Goal: Task Accomplishment & Management: Complete application form

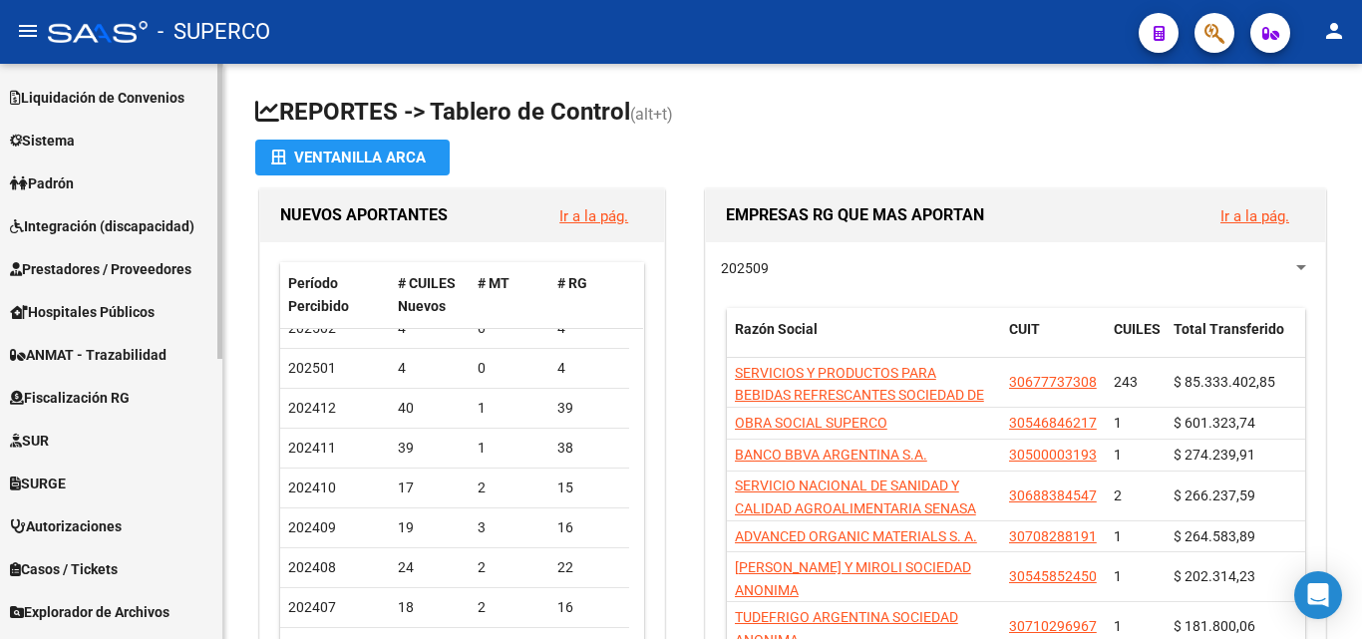
scroll to position [548, 0]
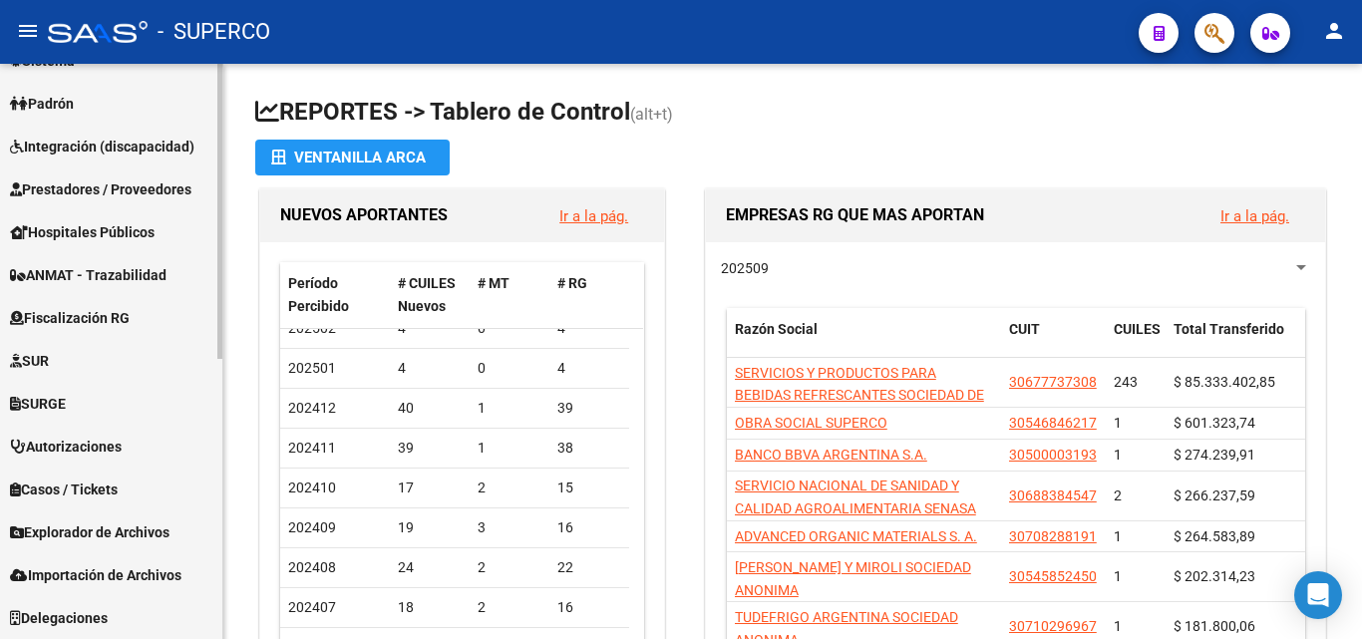
click at [156, 183] on span "Prestadores / Proveedores" at bounding box center [101, 190] width 182 height 22
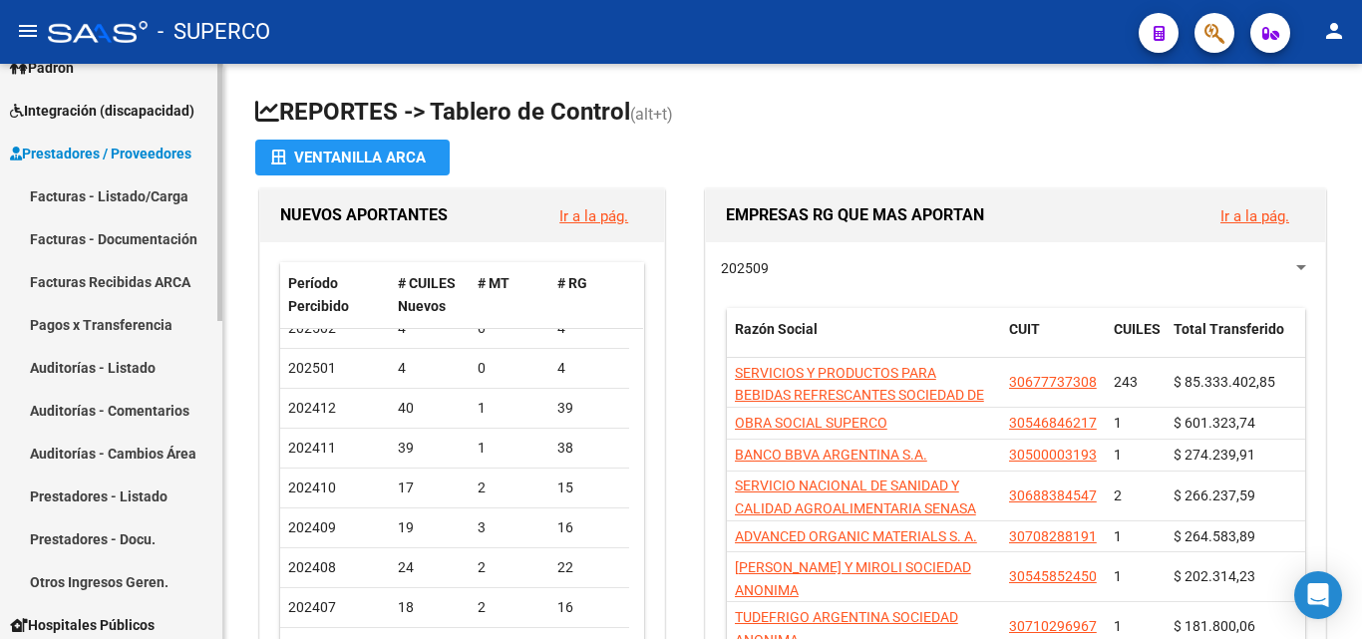
scroll to position [247, 0]
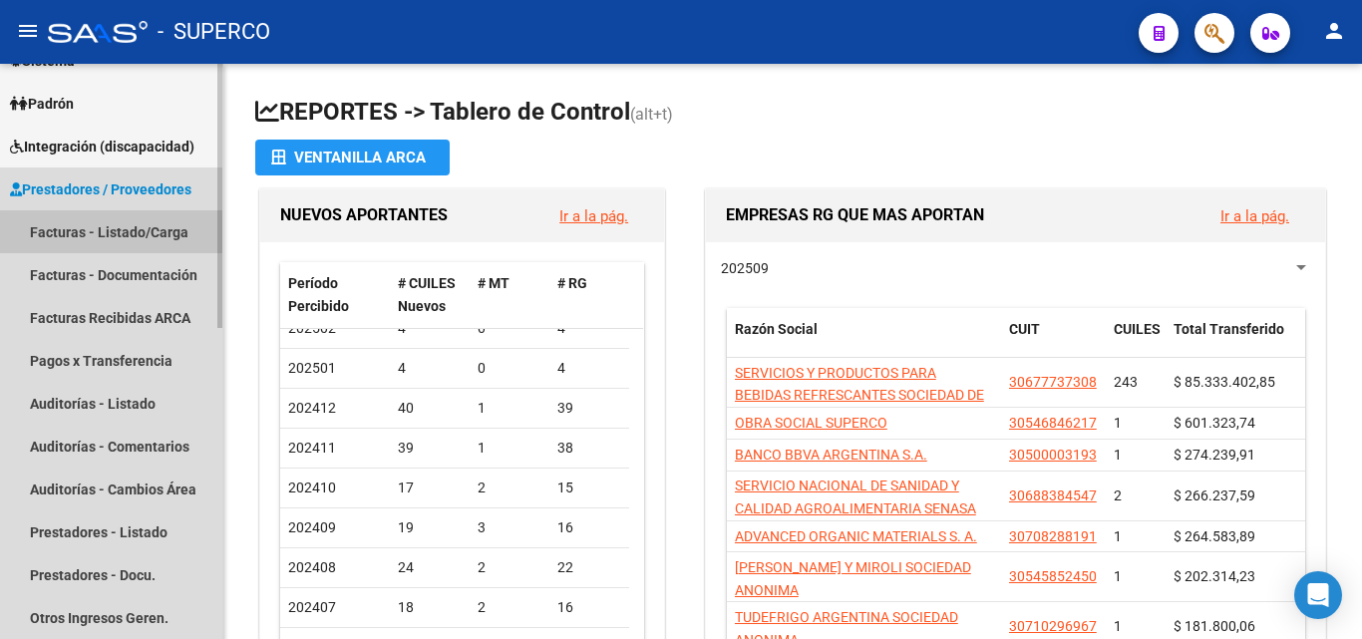
click at [150, 234] on link "Facturas - Listado/Carga" at bounding box center [111, 231] width 222 height 43
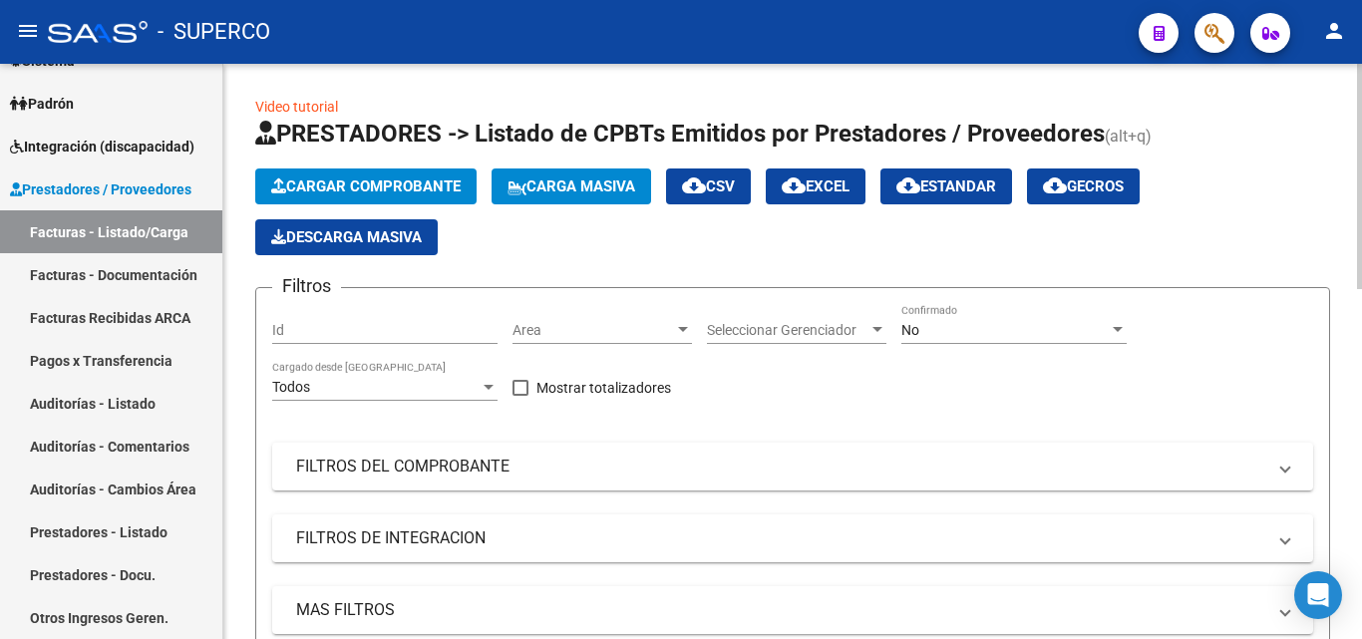
click at [937, 333] on div "No" at bounding box center [1005, 330] width 207 height 17
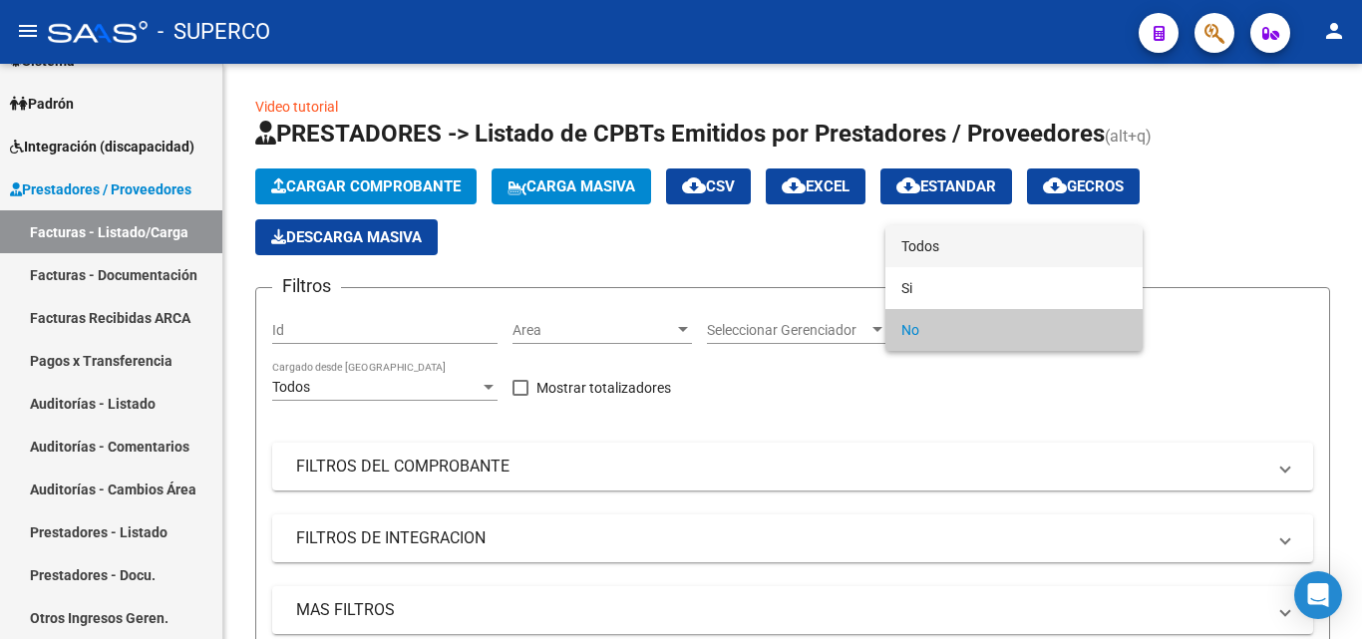
click at [926, 242] on span "Todos" at bounding box center [1014, 246] width 225 height 42
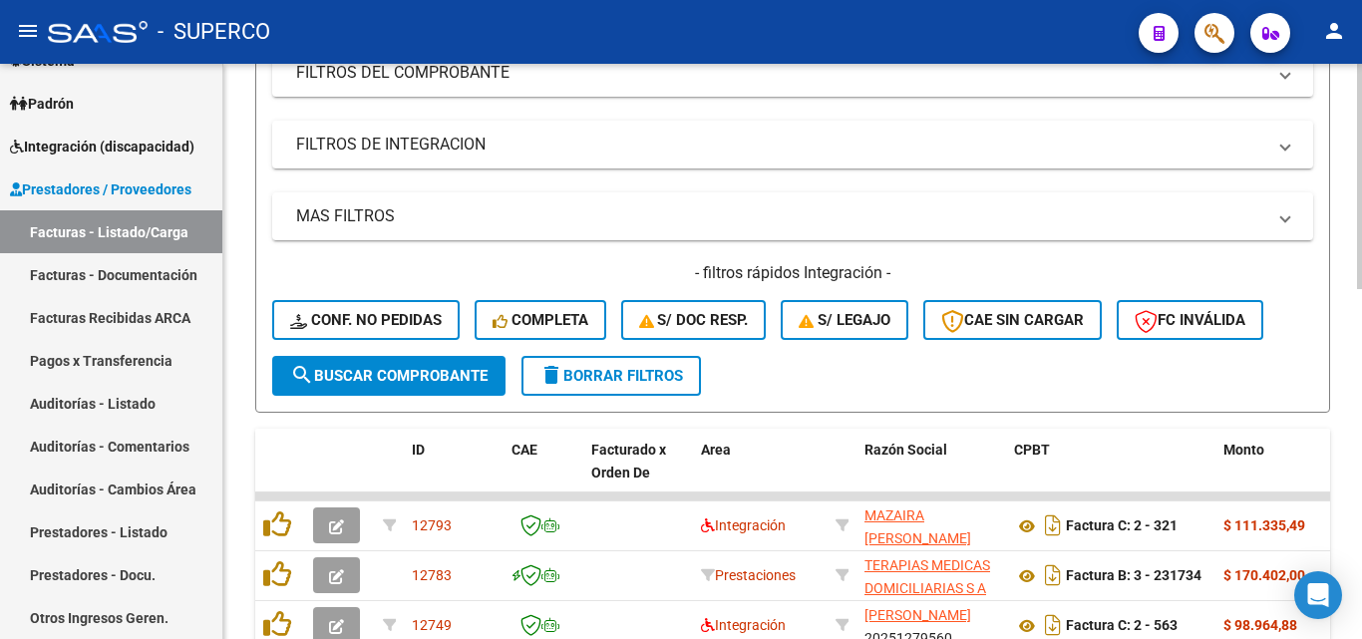
scroll to position [399, 0]
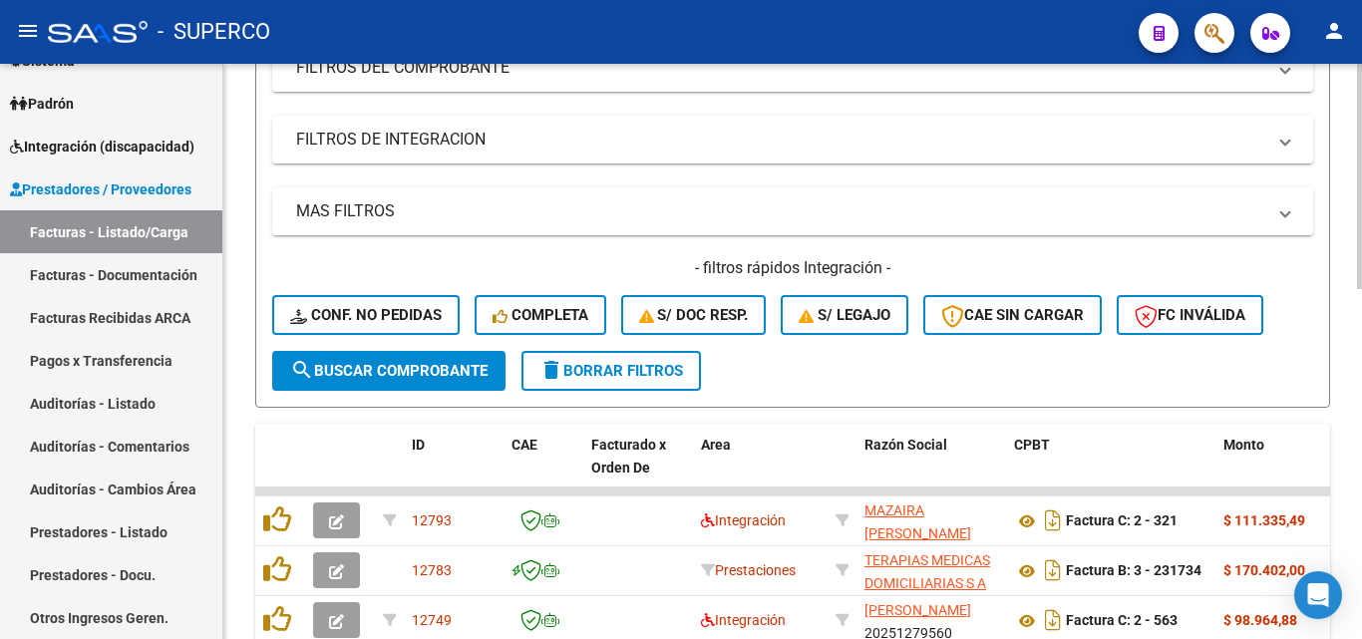
click at [403, 376] on span "search Buscar Comprobante" at bounding box center [388, 371] width 197 height 18
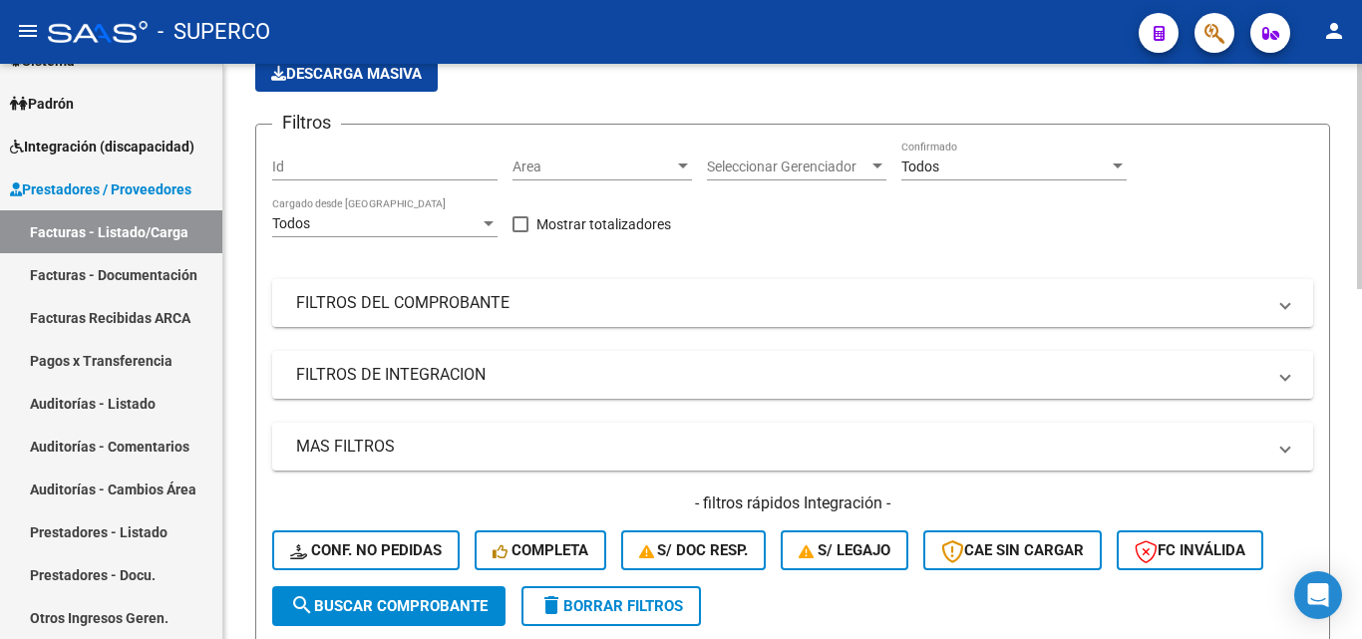
scroll to position [0, 0]
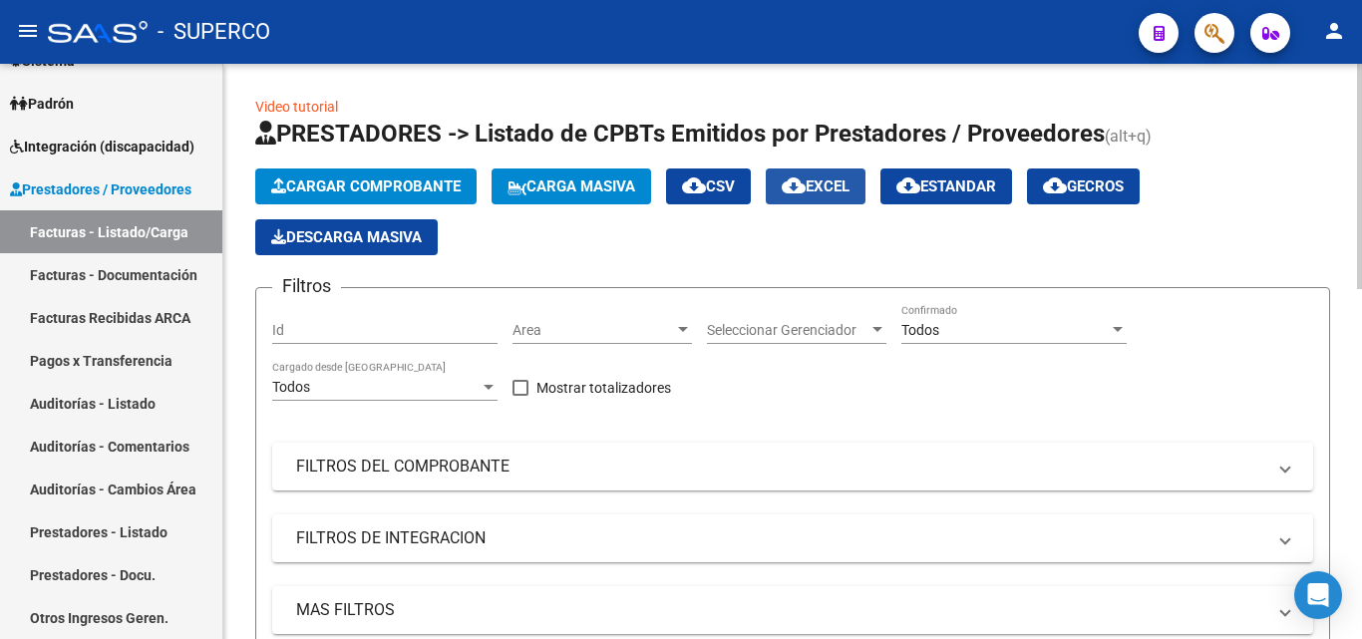
click at [850, 191] on span "cloud_download EXCEL" at bounding box center [816, 187] width 68 height 18
click at [967, 188] on span "cloud_download Estandar" at bounding box center [947, 187] width 100 height 18
click at [942, 325] on div "Todos" at bounding box center [1005, 330] width 207 height 17
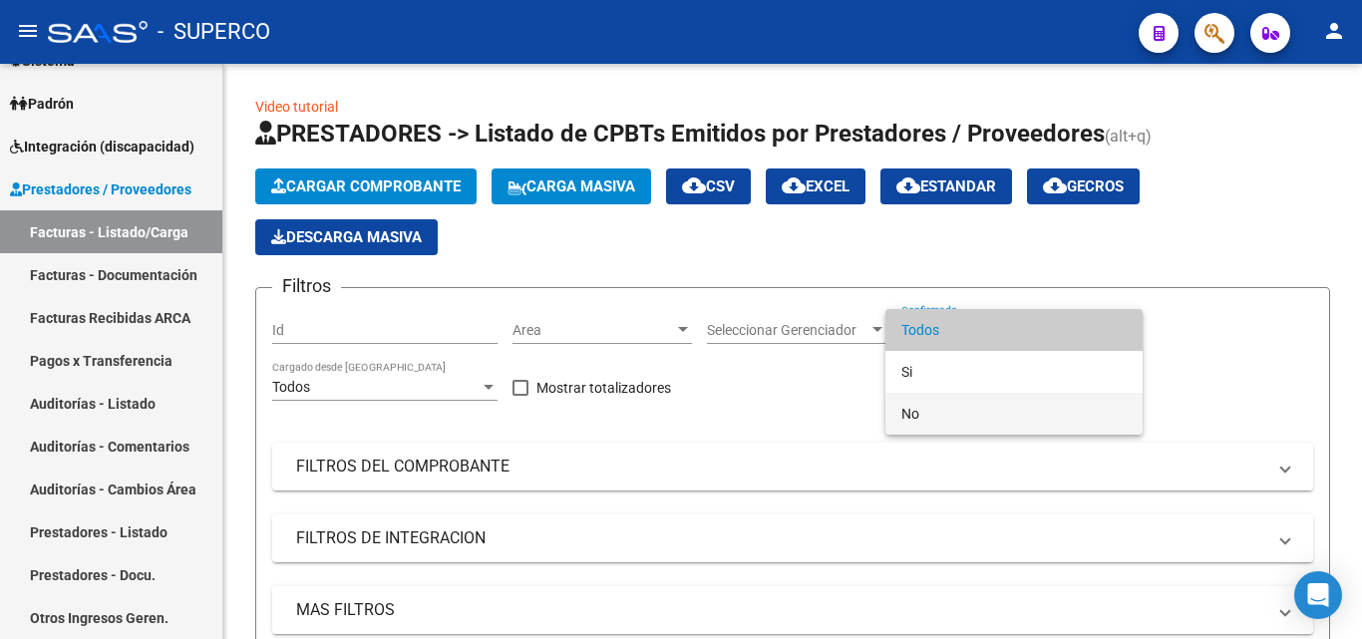
click at [912, 404] on span "No" at bounding box center [1014, 414] width 225 height 42
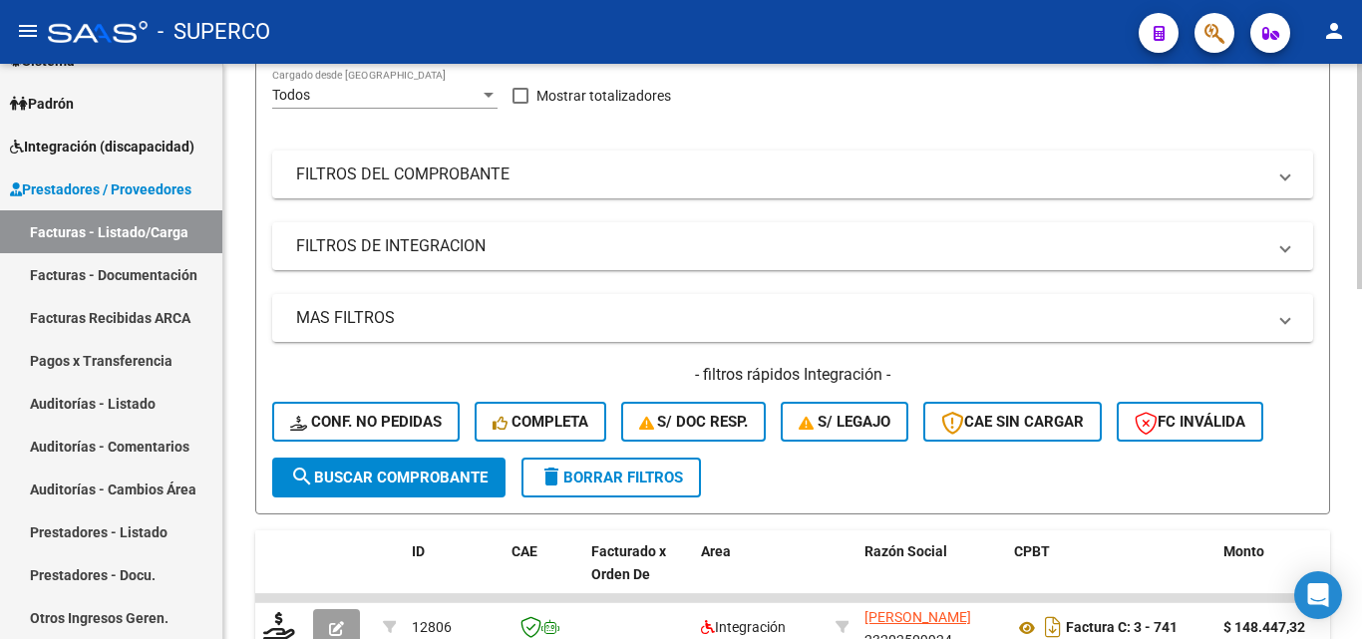
scroll to position [299, 0]
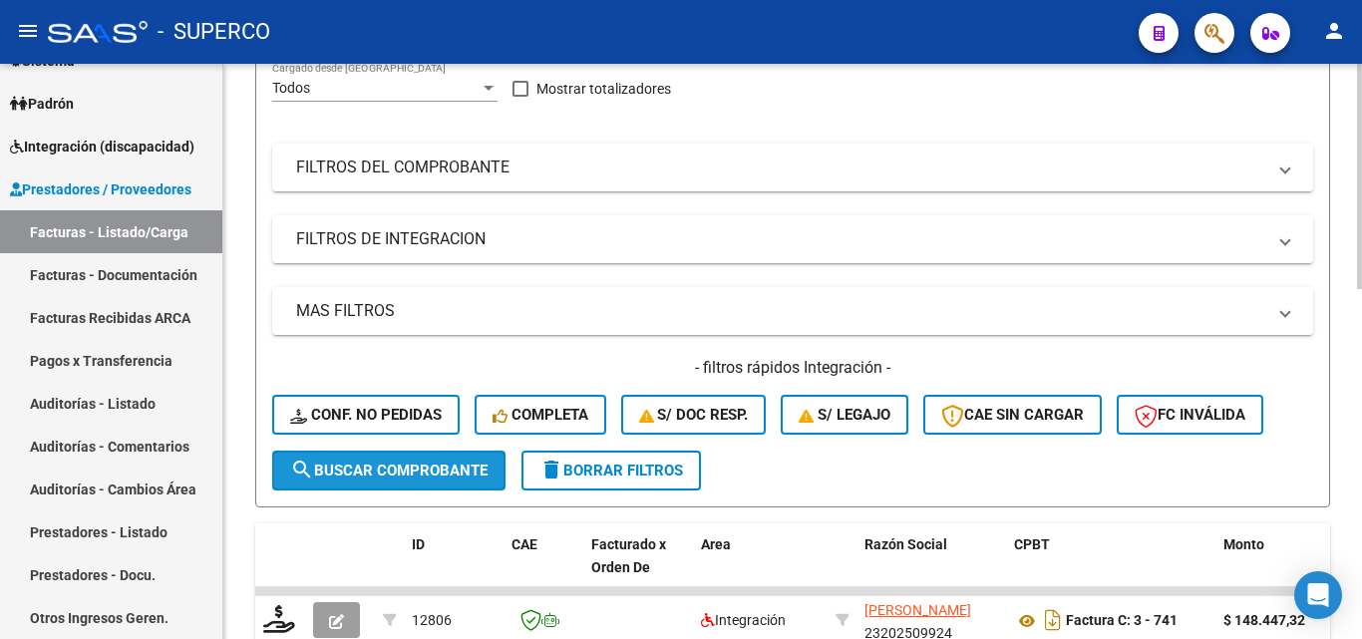
click at [389, 471] on span "search Buscar Comprobante" at bounding box center [388, 471] width 197 height 18
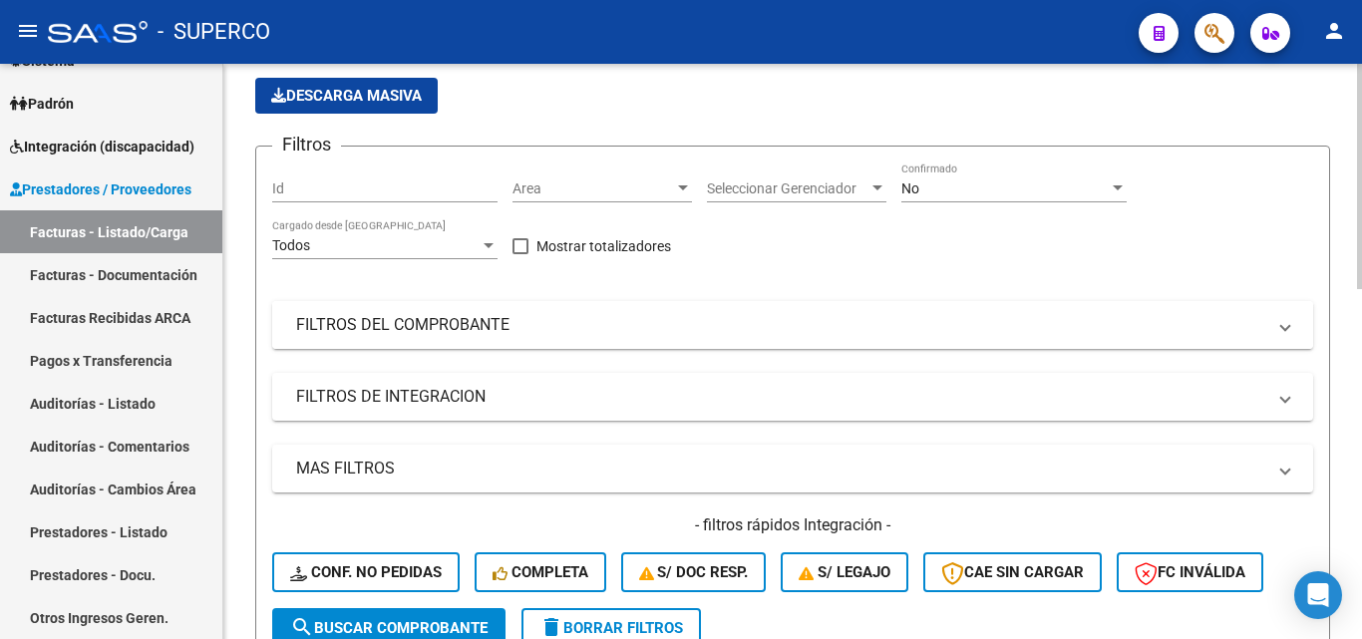
scroll to position [100, 0]
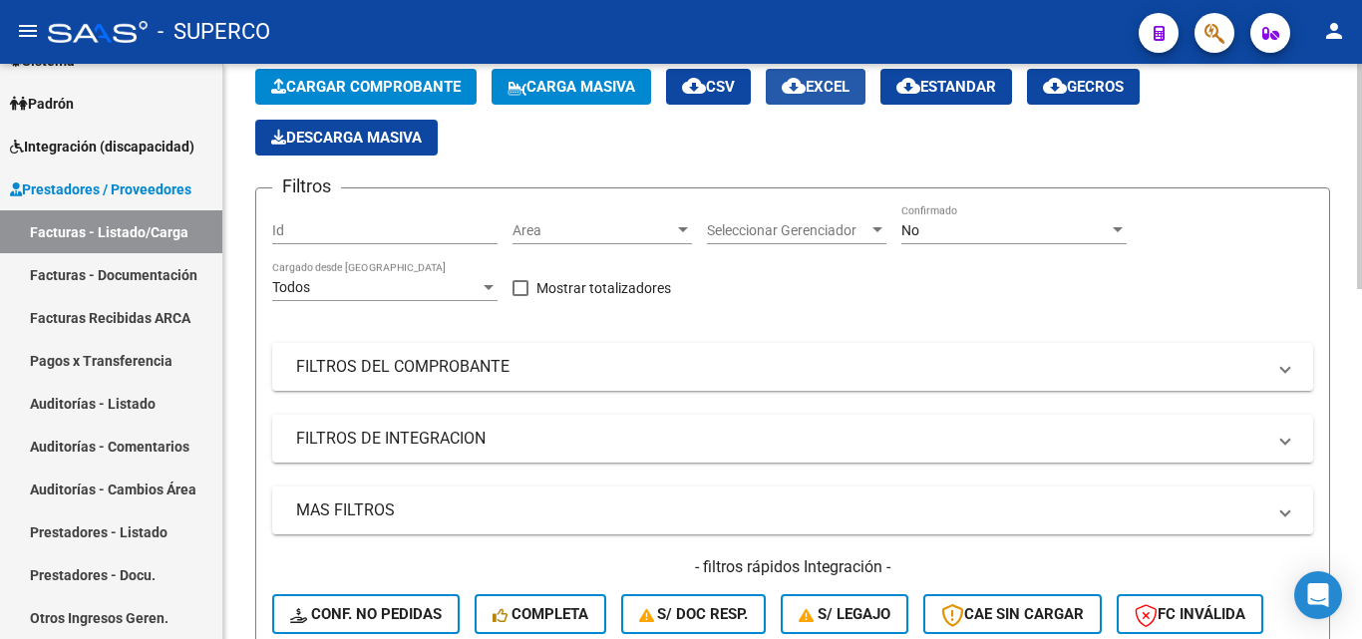
click at [841, 90] on span "cloud_download EXCEL" at bounding box center [816, 87] width 68 height 18
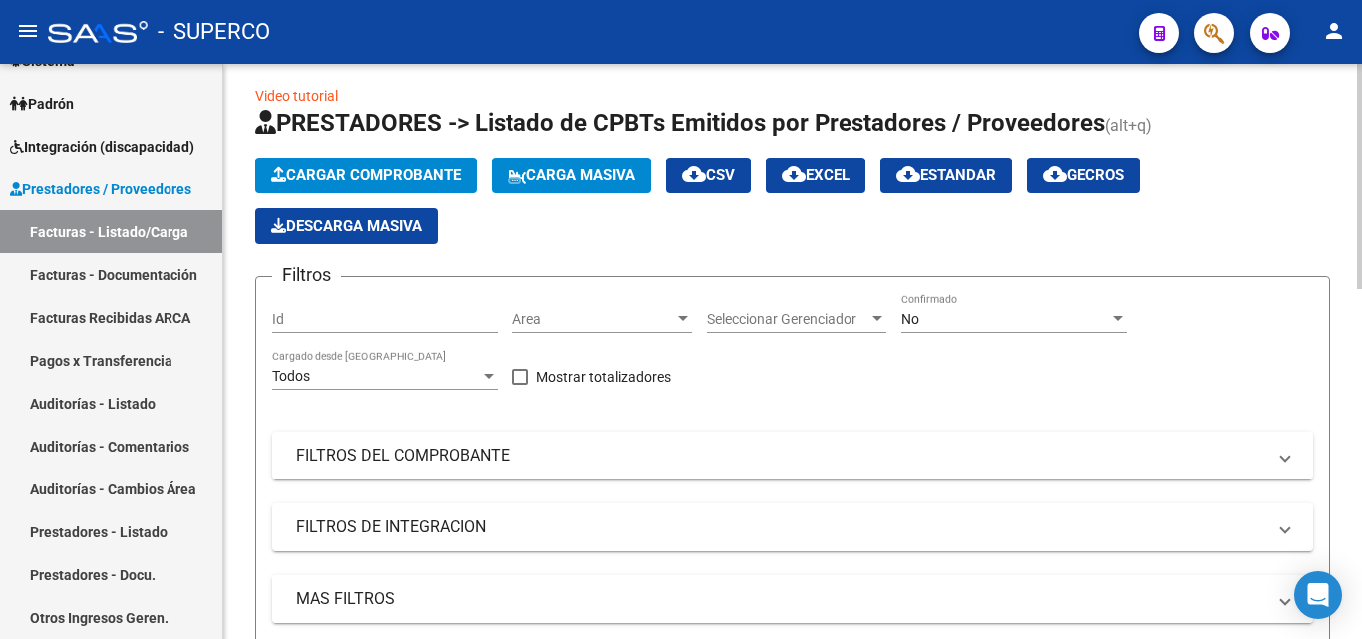
scroll to position [0, 0]
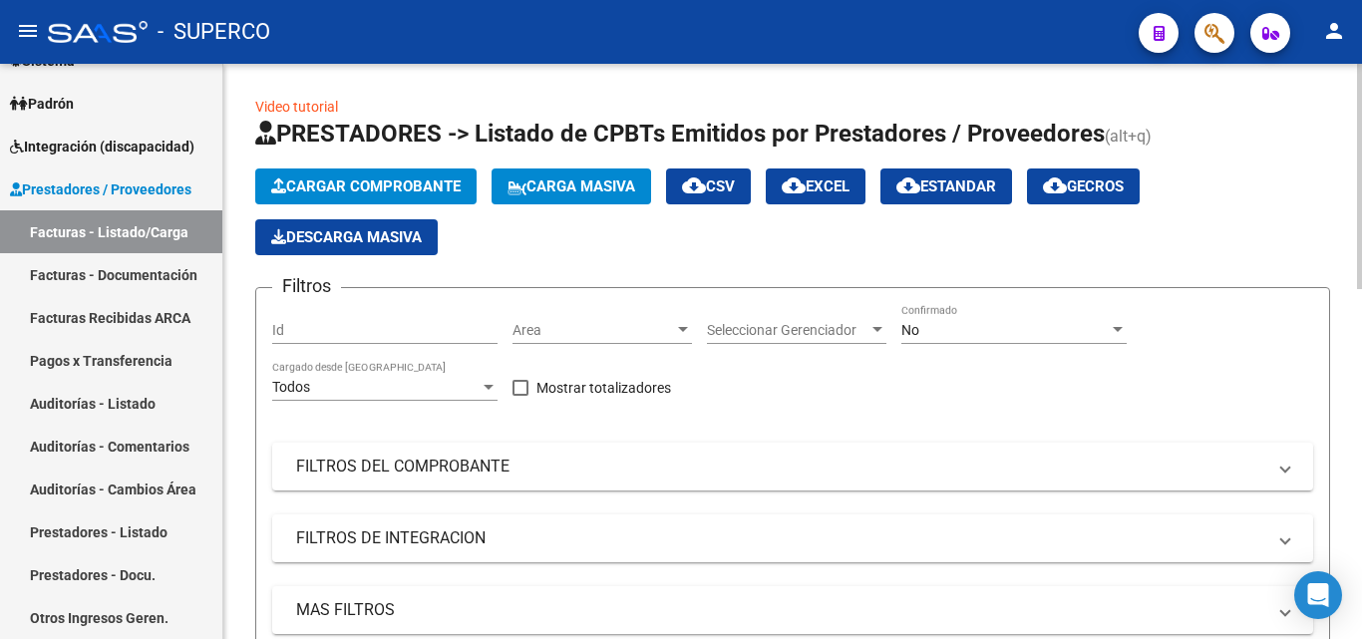
click at [908, 325] on span "No" at bounding box center [911, 330] width 18 height 16
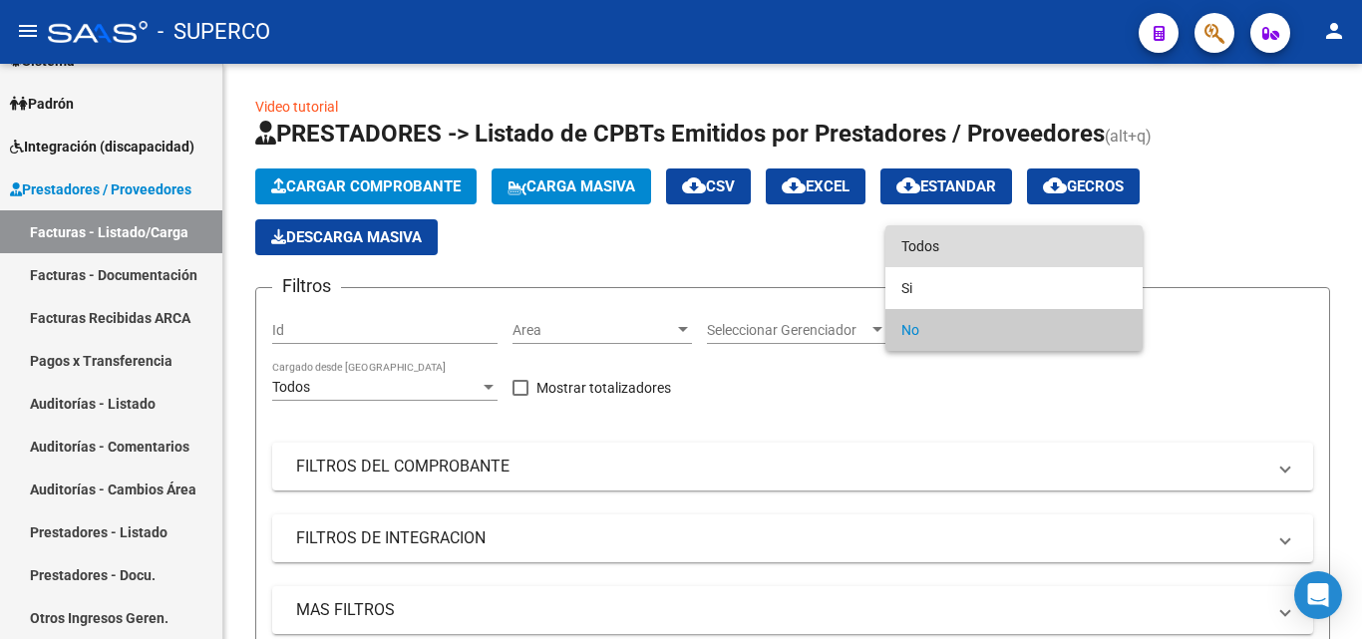
click at [941, 247] on span "Todos" at bounding box center [1014, 246] width 225 height 42
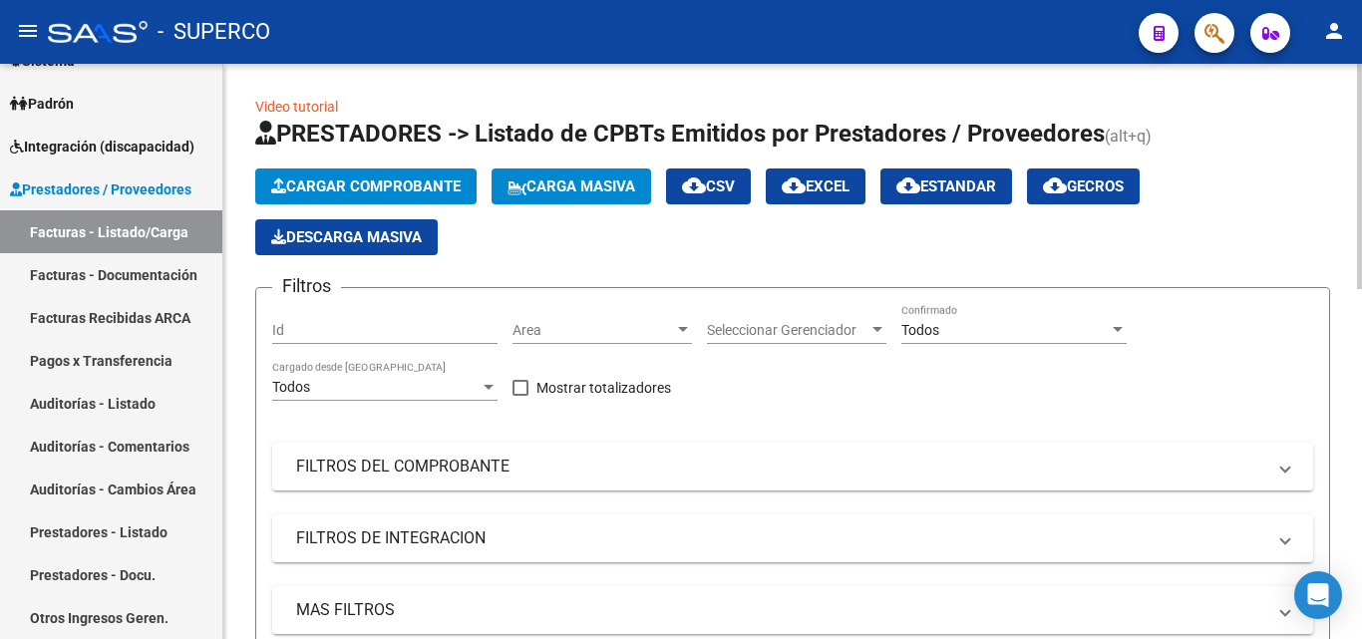
click at [801, 434] on div "Filtros Id Area Area Seleccionar Gerenciador Seleccionar Gerenciador Todos Conf…" at bounding box center [792, 527] width 1041 height 446
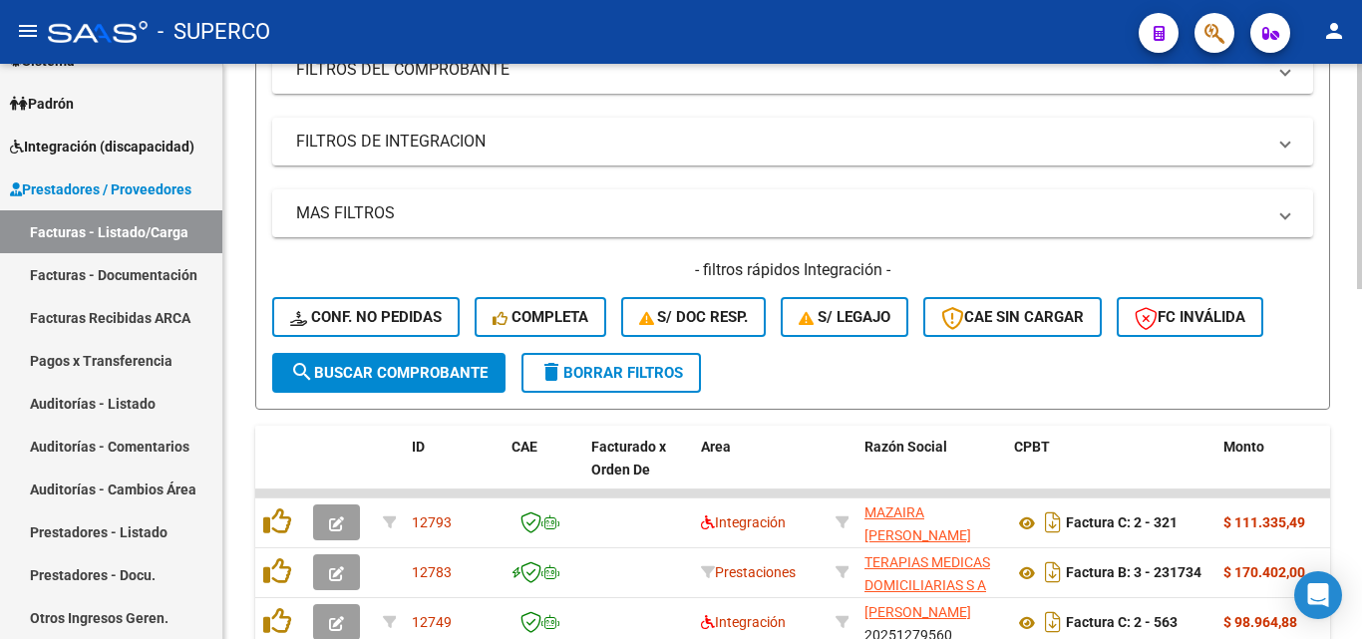
scroll to position [399, 0]
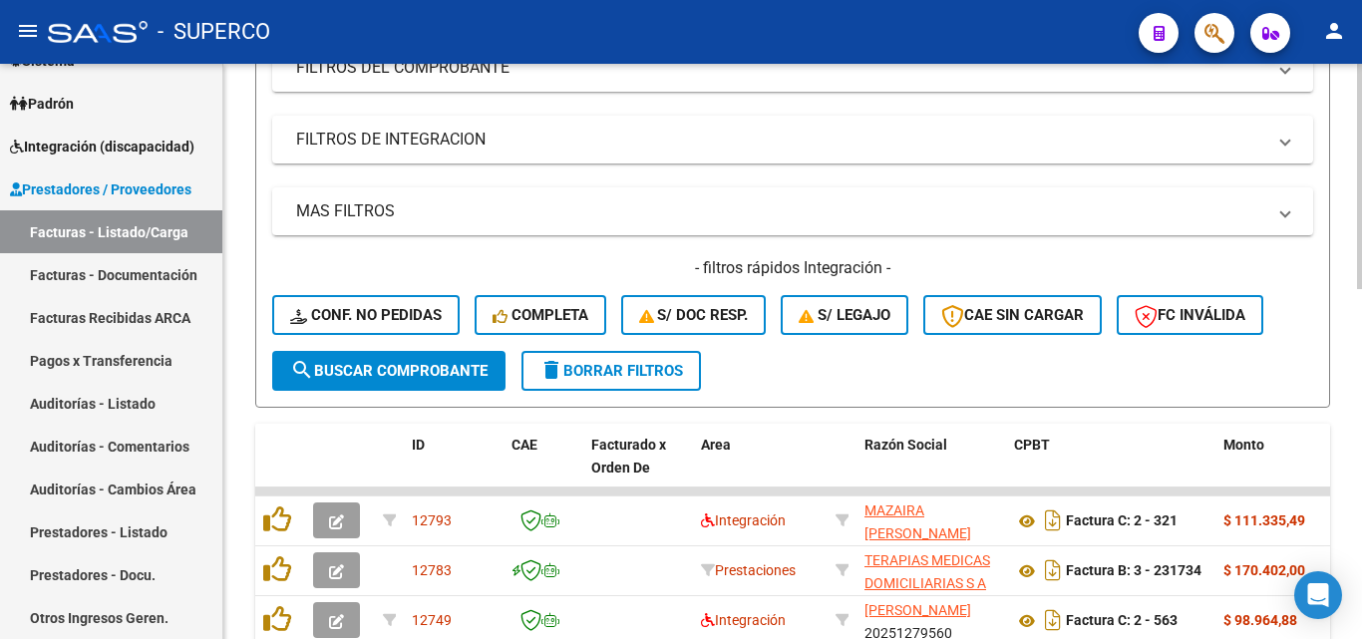
click at [359, 376] on span "search Buscar Comprobante" at bounding box center [388, 371] width 197 height 18
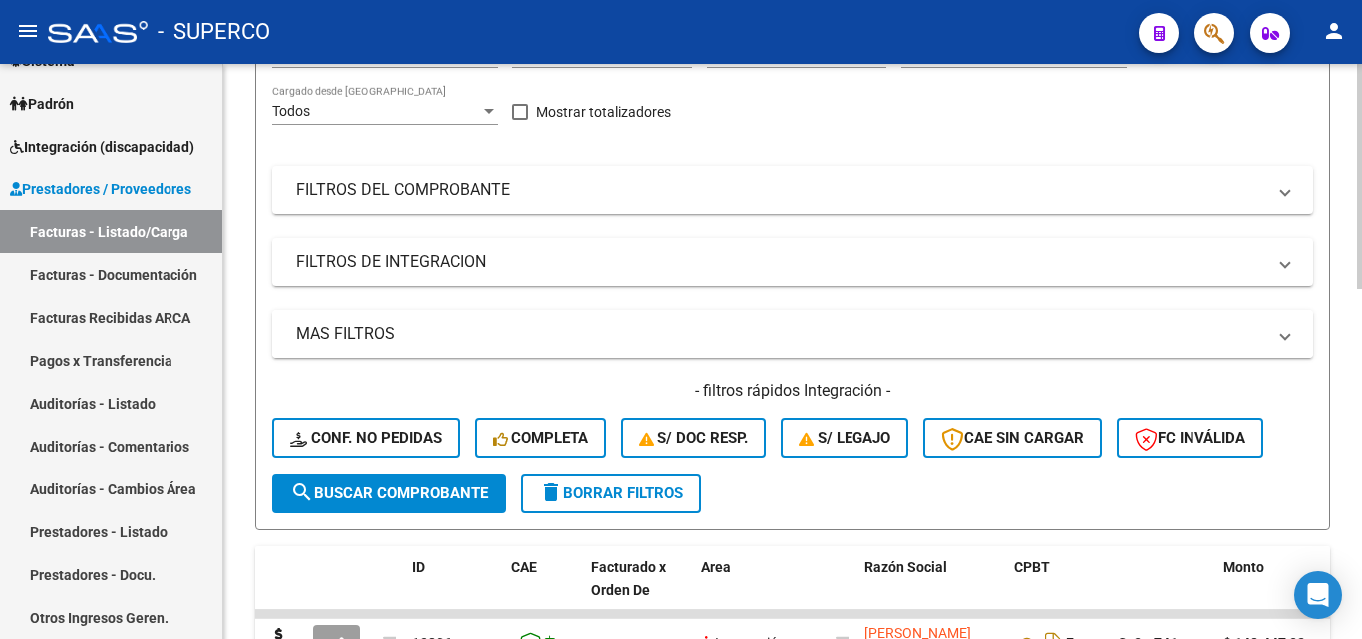
scroll to position [199, 0]
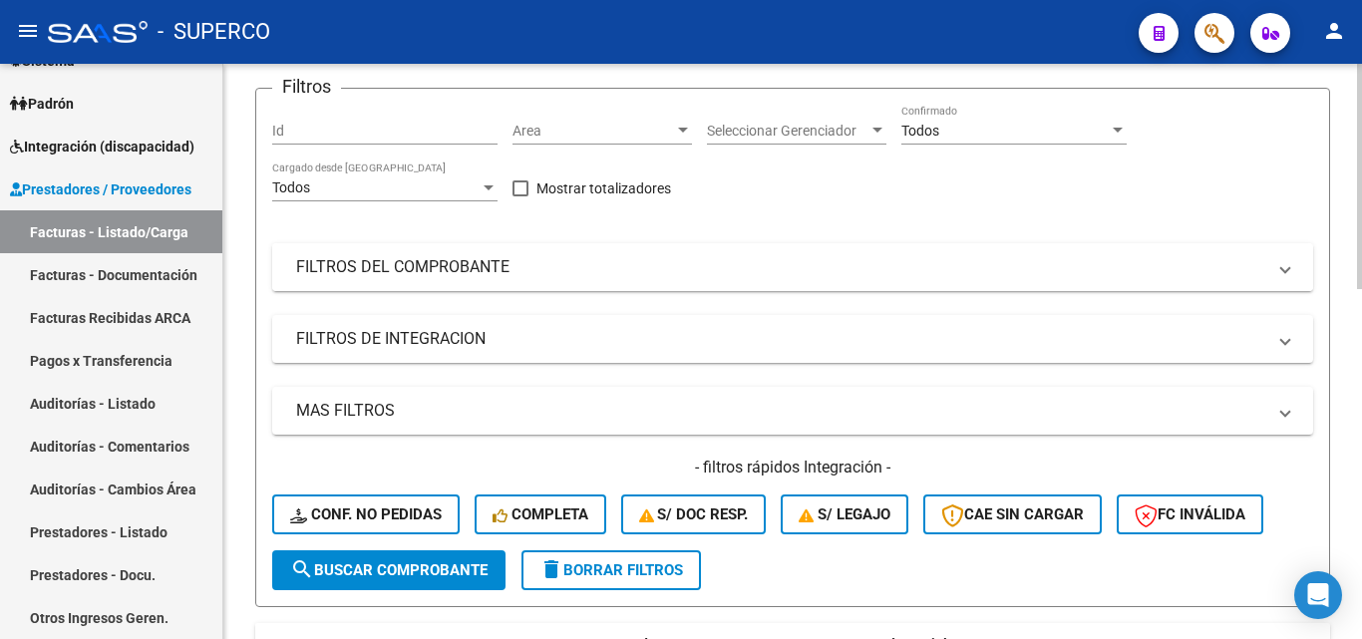
click at [313, 272] on mat-panel-title "FILTROS DEL COMPROBANTE" at bounding box center [780, 267] width 969 height 22
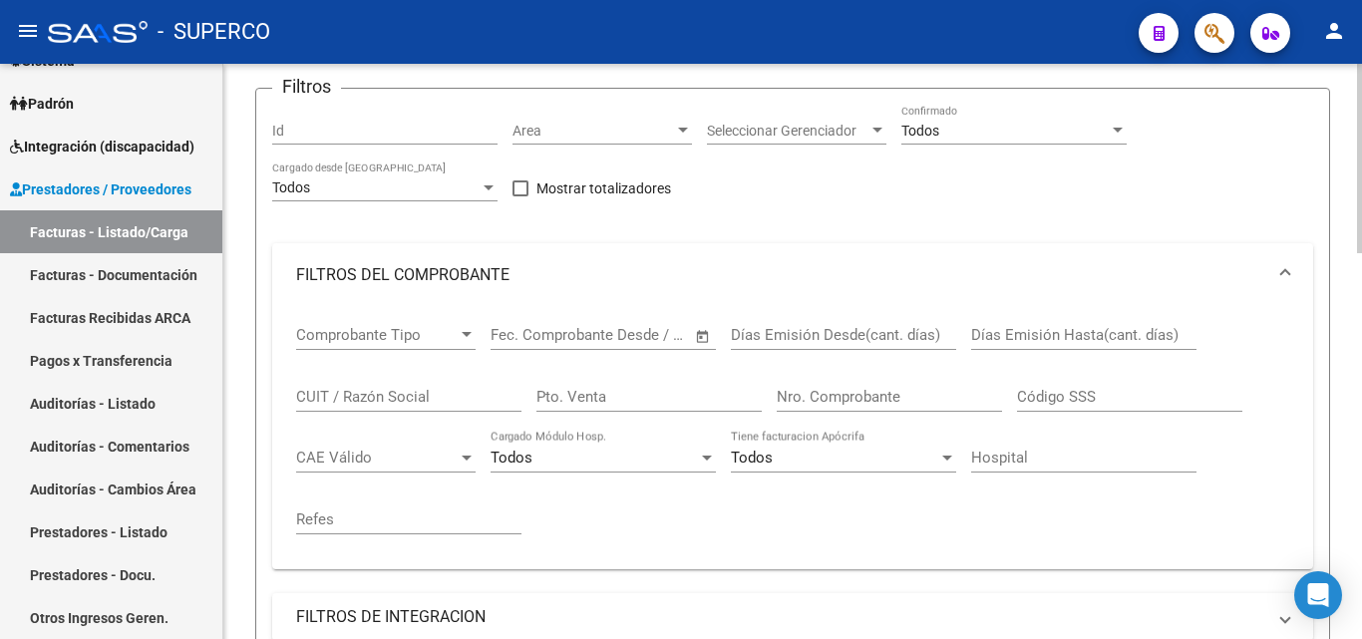
click at [354, 399] on input "CUIT / Razón Social" at bounding box center [408, 397] width 225 height 18
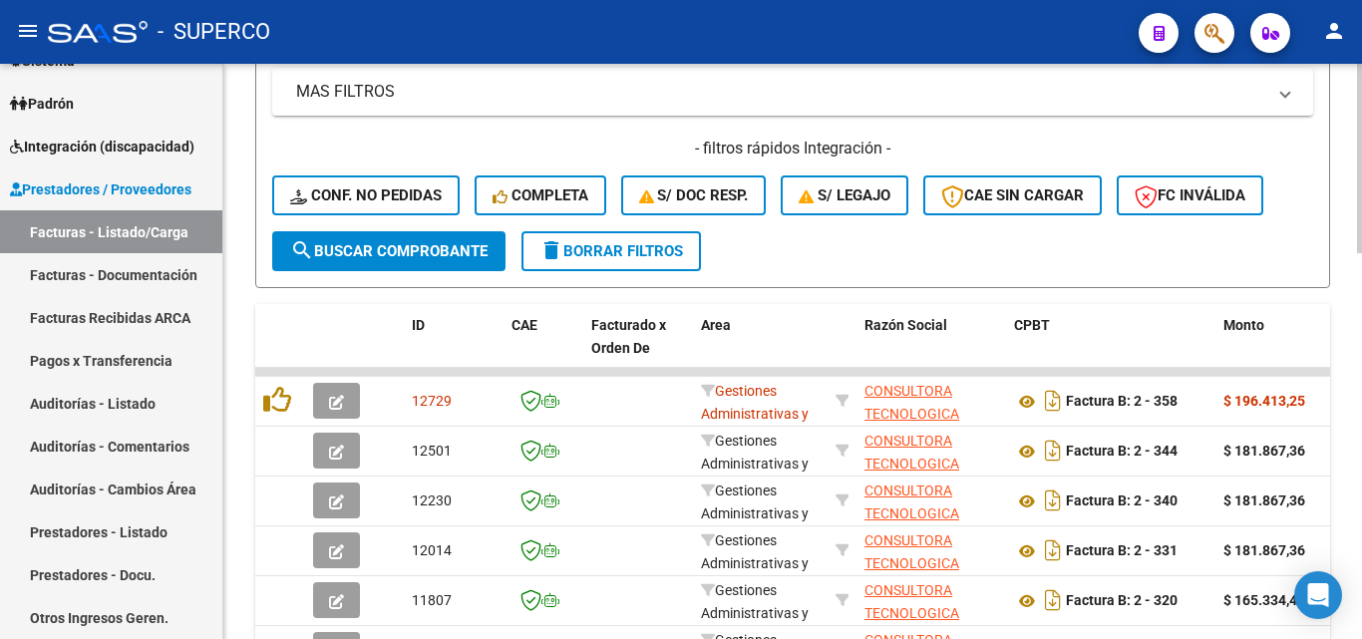
scroll to position [798, 0]
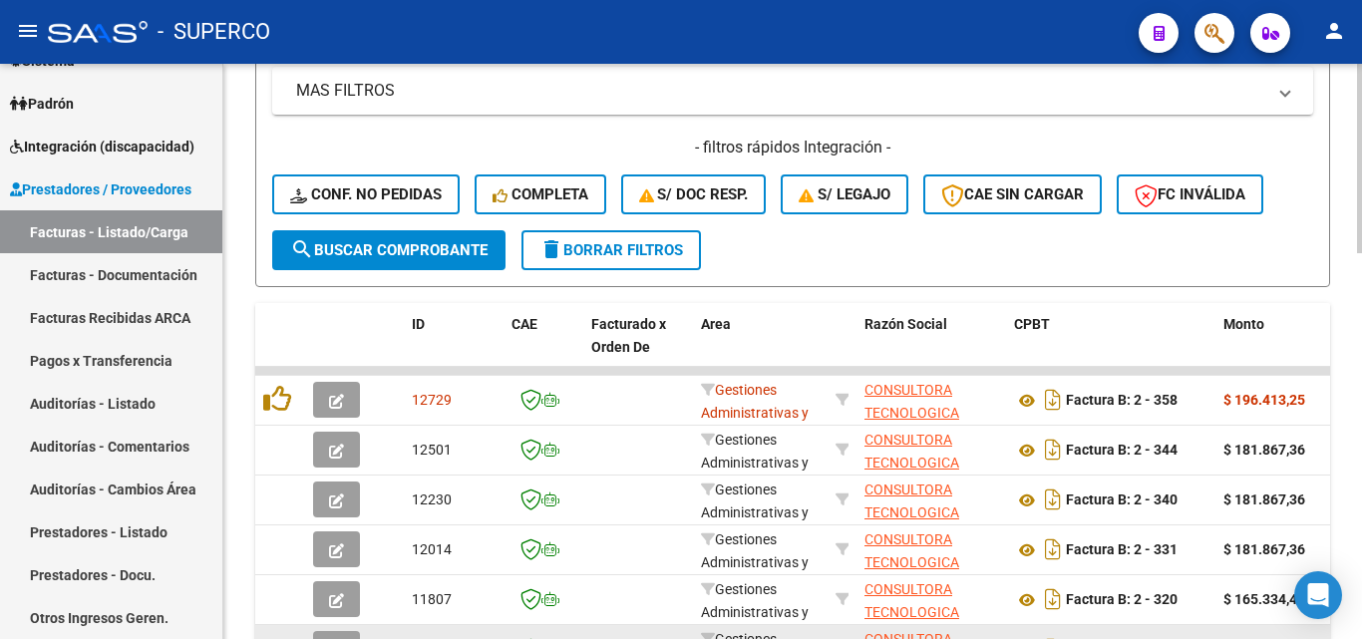
type input "consultora"
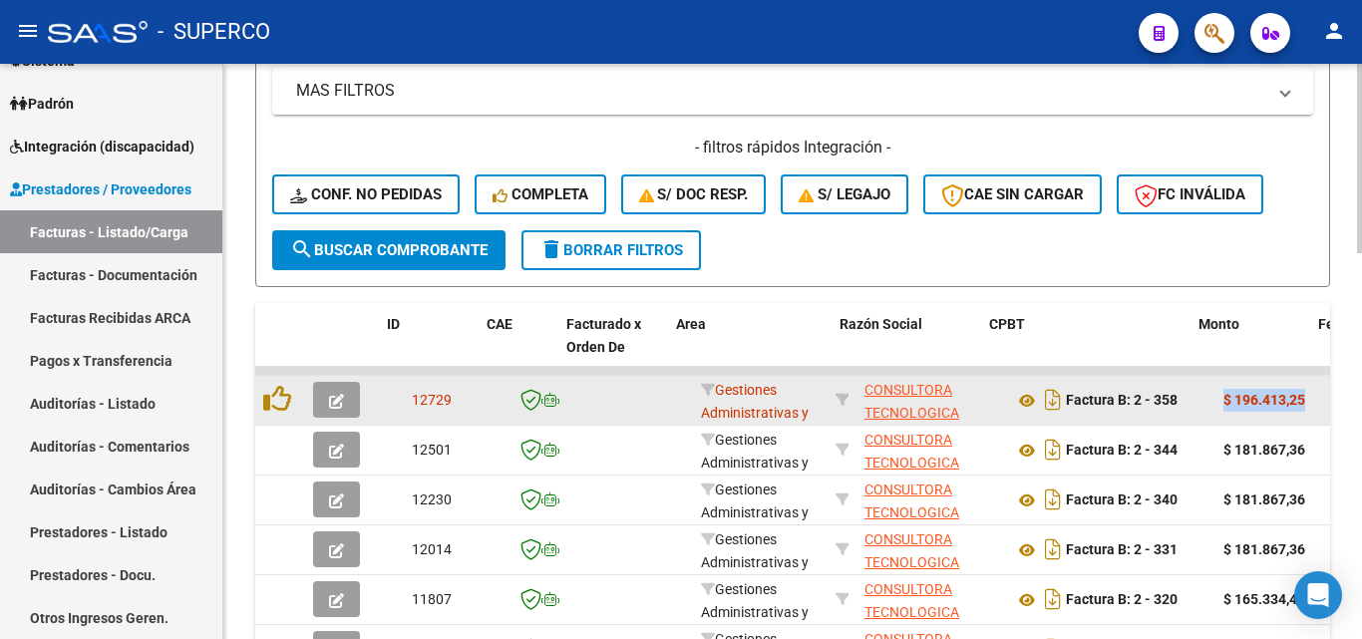
drag, startPoint x: 1221, startPoint y: 397, endPoint x: 1316, endPoint y: 395, distance: 94.8
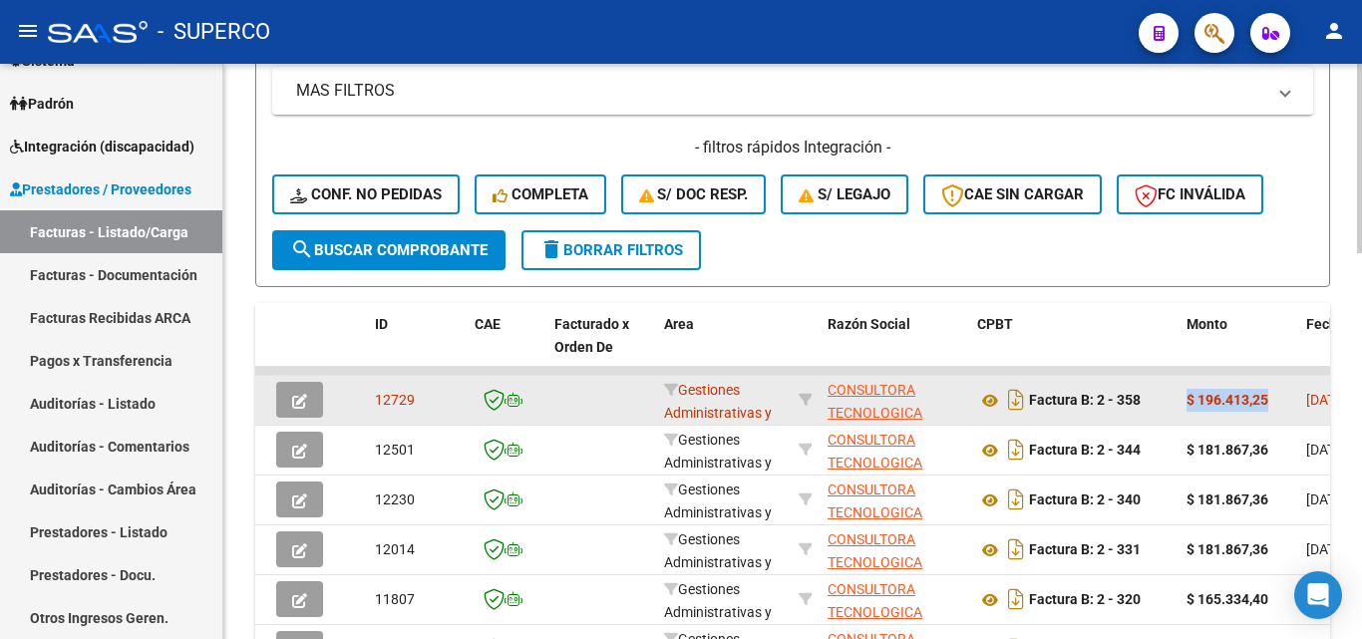
copy strong "$ 196.413,25"
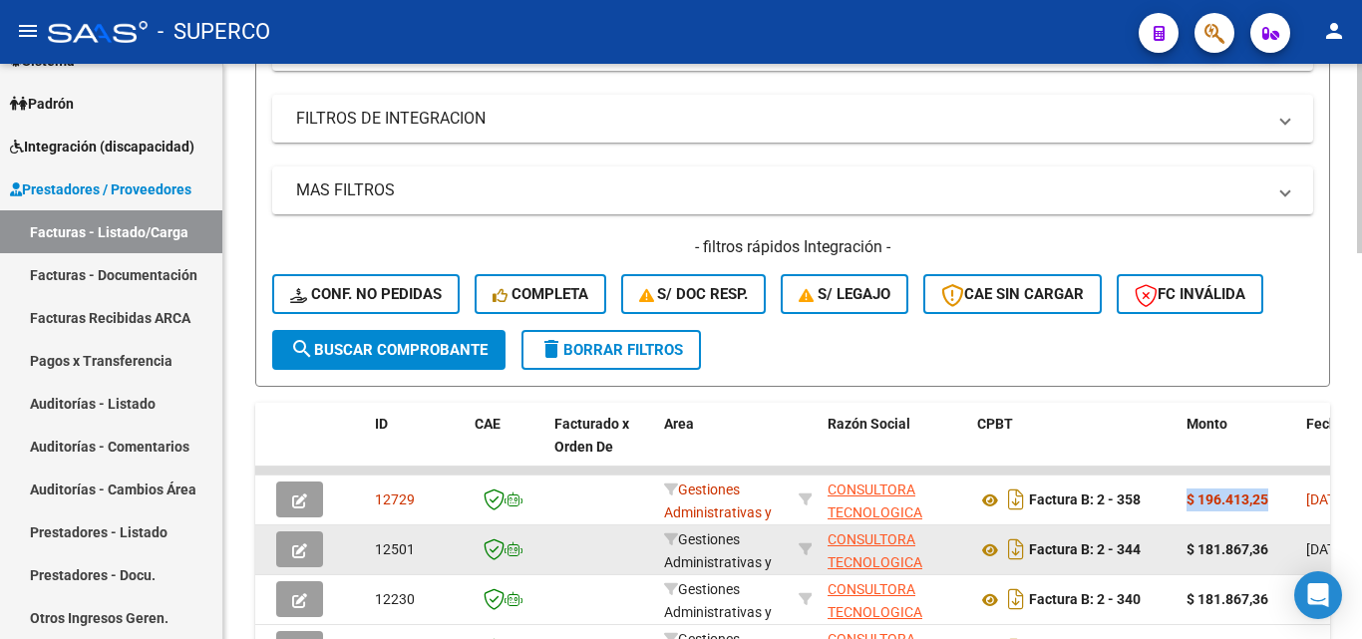
scroll to position [898, 0]
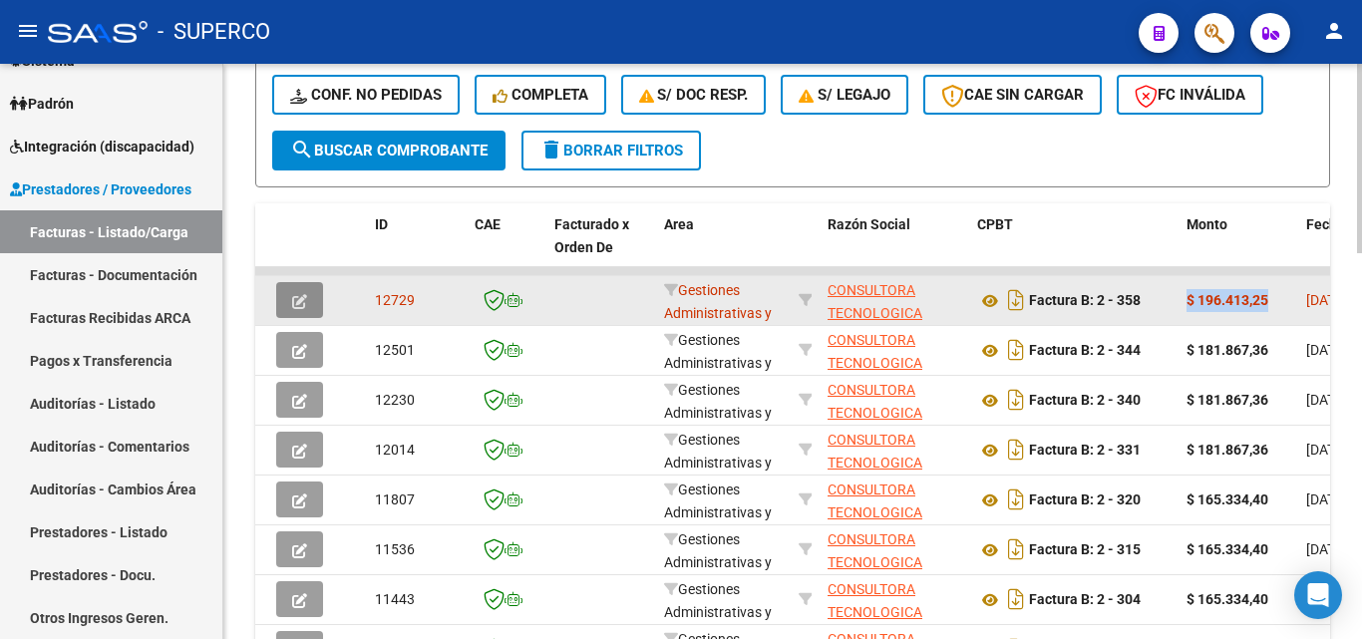
click at [303, 307] on icon "button" at bounding box center [299, 301] width 15 height 15
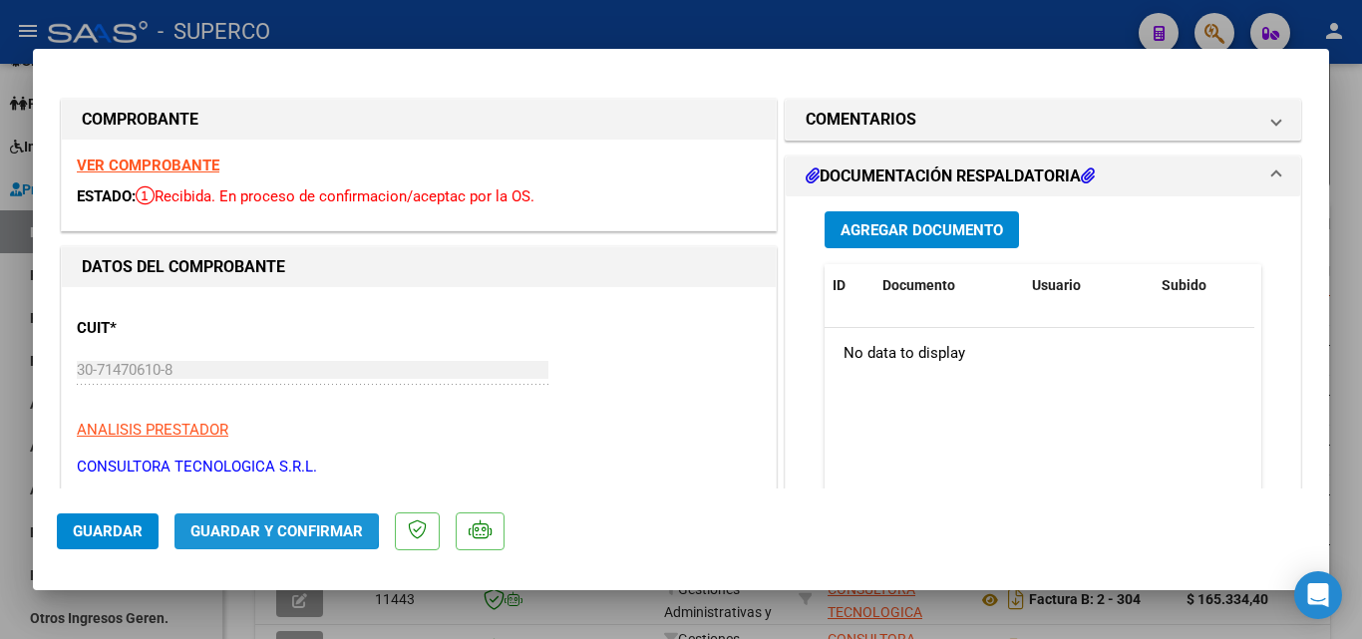
click at [267, 530] on span "Guardar y Confirmar" at bounding box center [277, 532] width 173 height 18
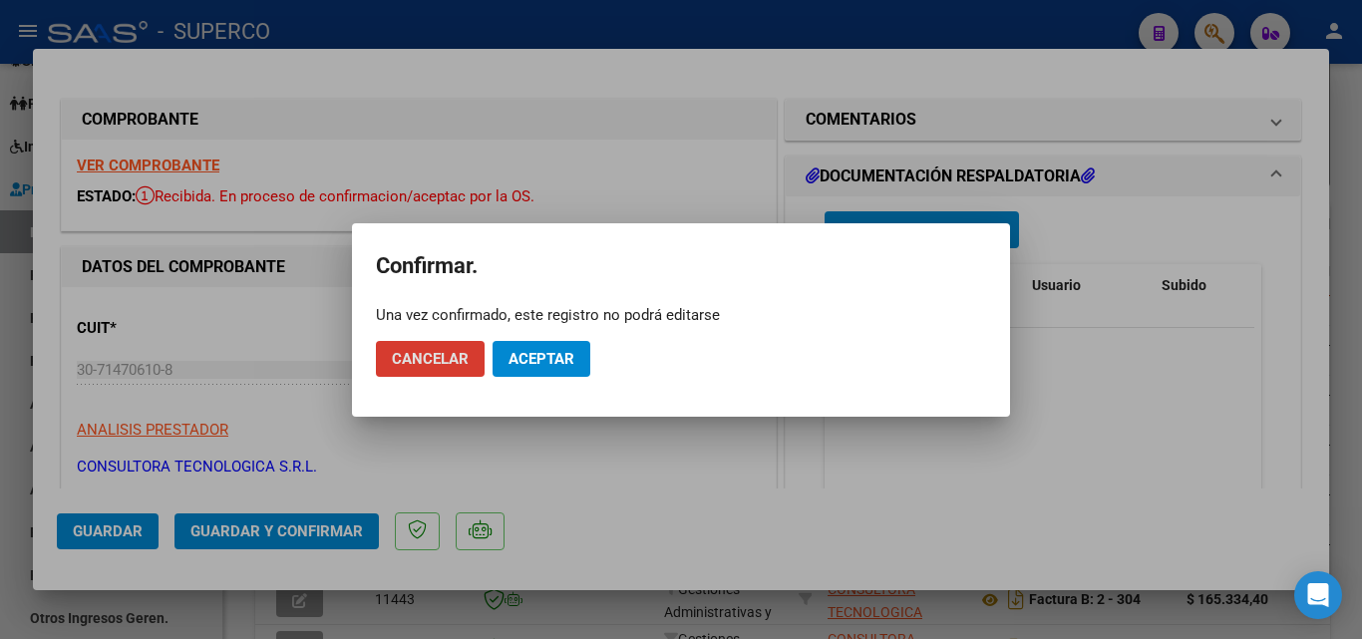
click at [543, 344] on button "Aceptar" at bounding box center [542, 359] width 98 height 36
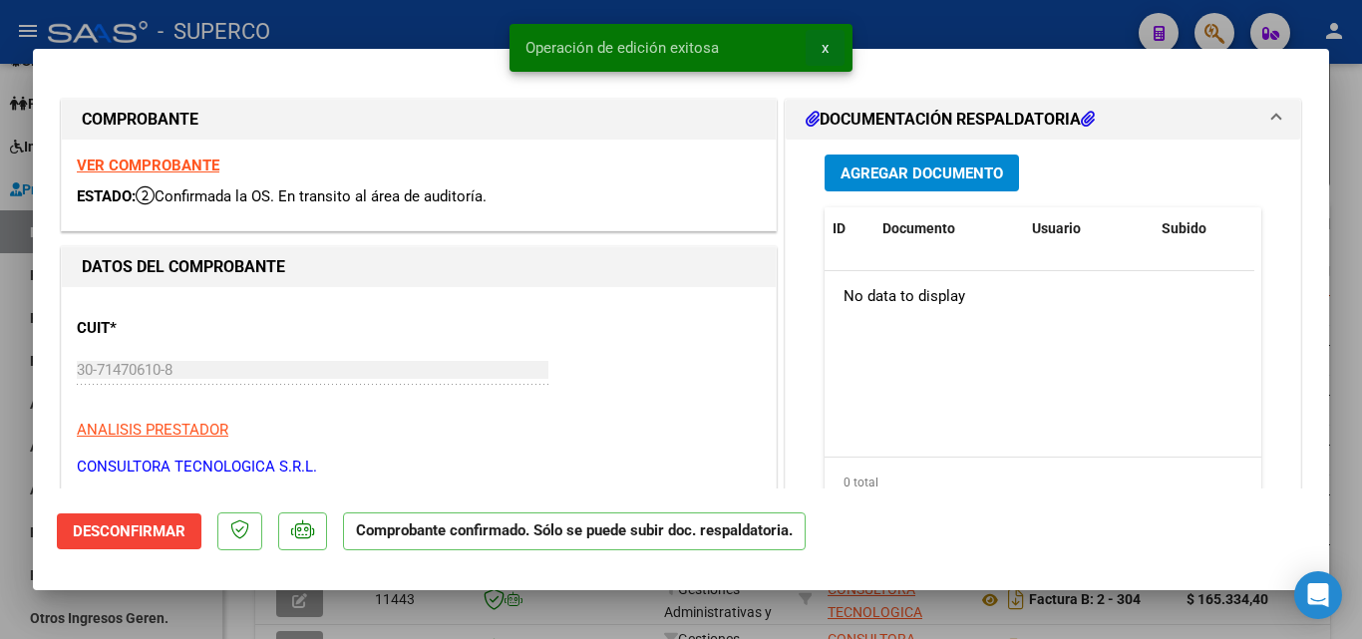
click at [834, 46] on button "x" at bounding box center [825, 48] width 39 height 36
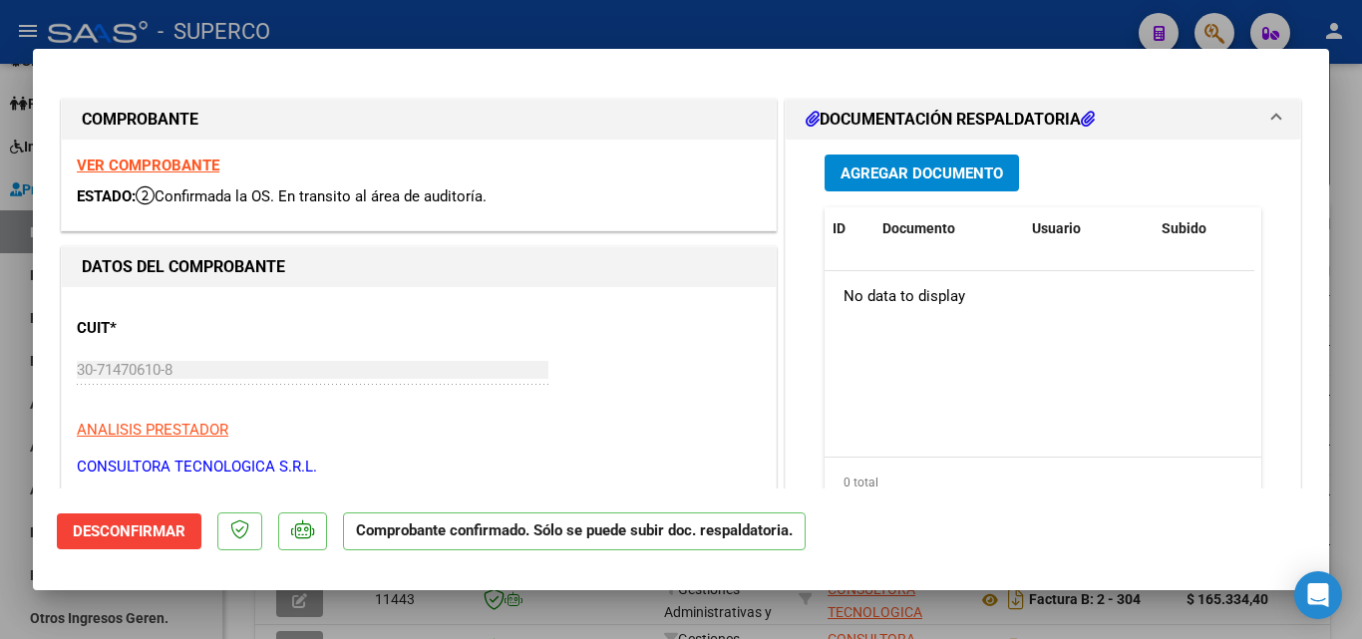
type input "$ 0,00"
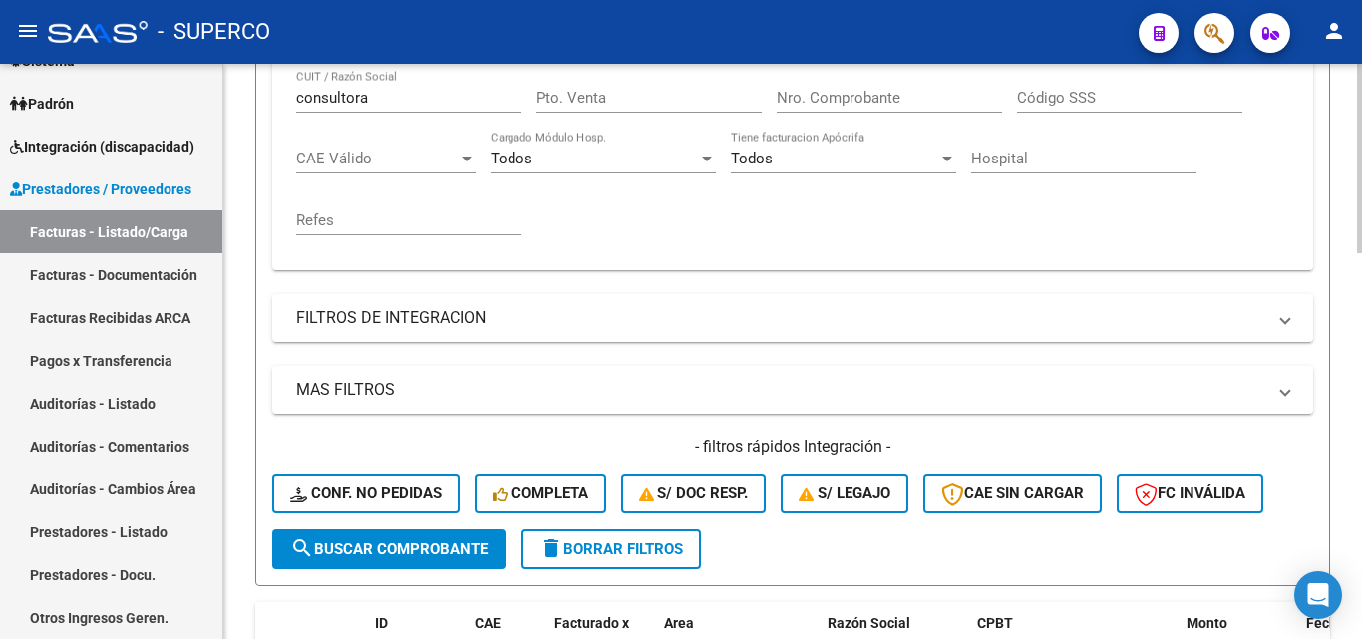
scroll to position [399, 0]
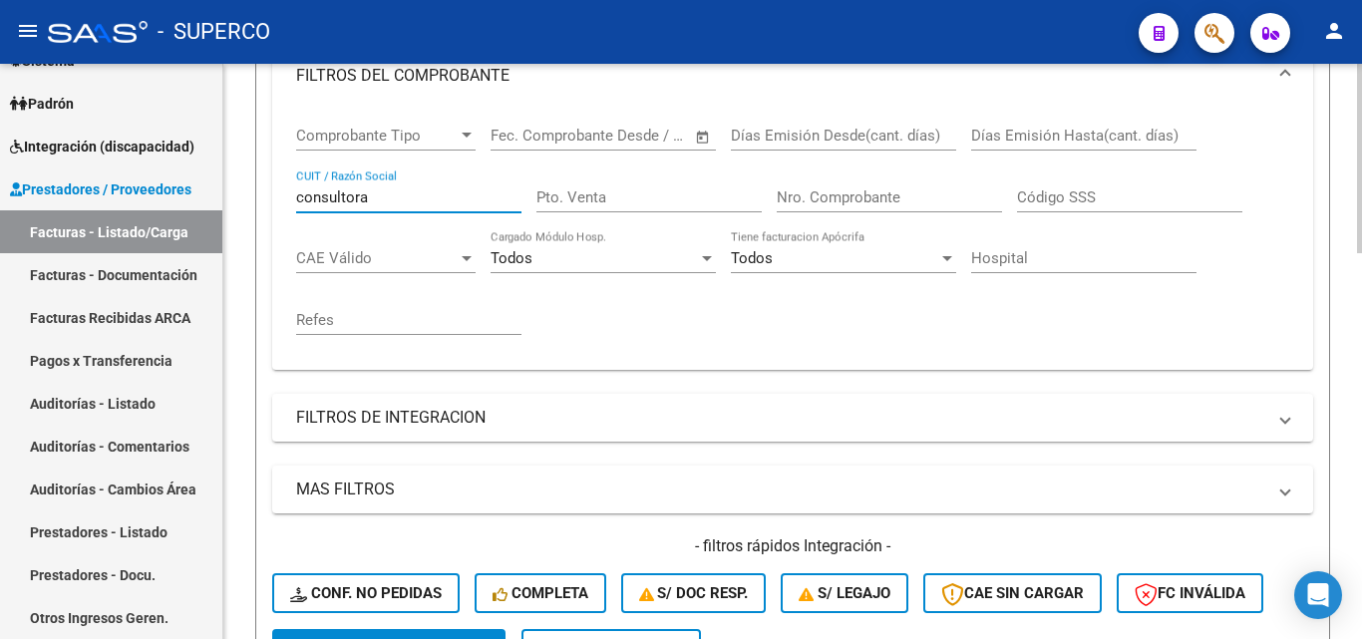
drag, startPoint x: 395, startPoint y: 201, endPoint x: 278, endPoint y: 195, distance: 116.8
click at [278, 195] on div "Comprobante Tipo Comprobante Tipo Fecha inicio – Fecha fin Fec. Comprobante Des…" at bounding box center [792, 239] width 1041 height 262
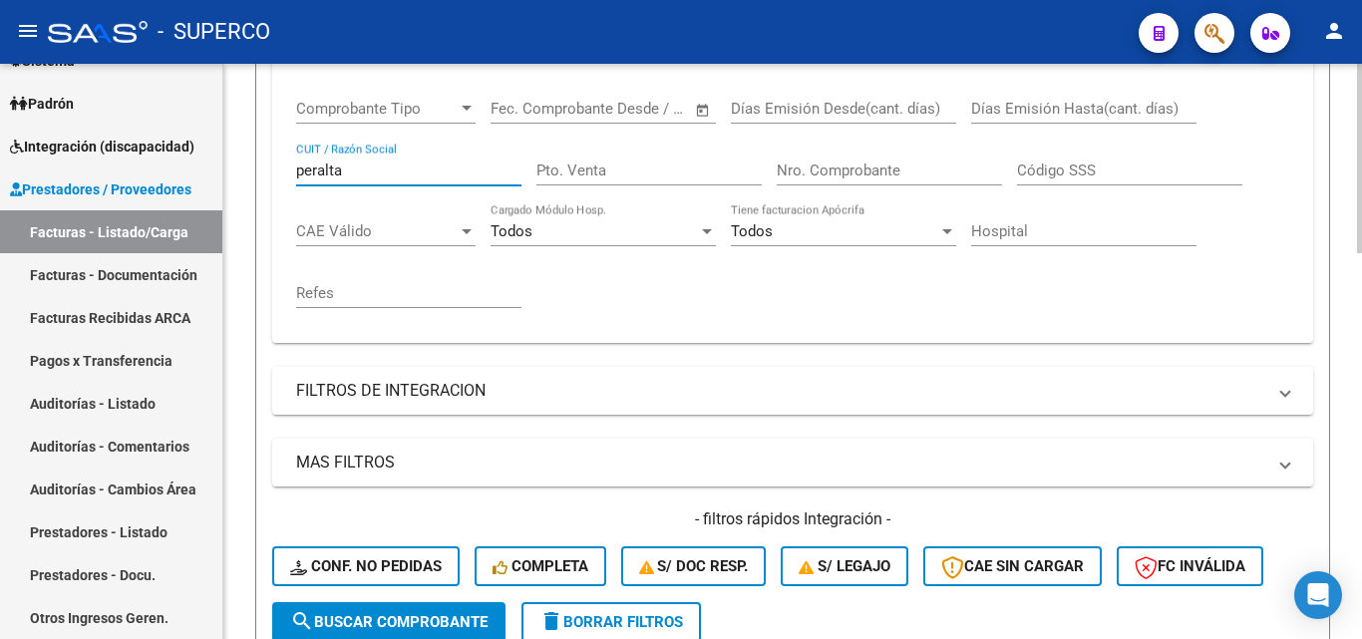
scroll to position [598, 0]
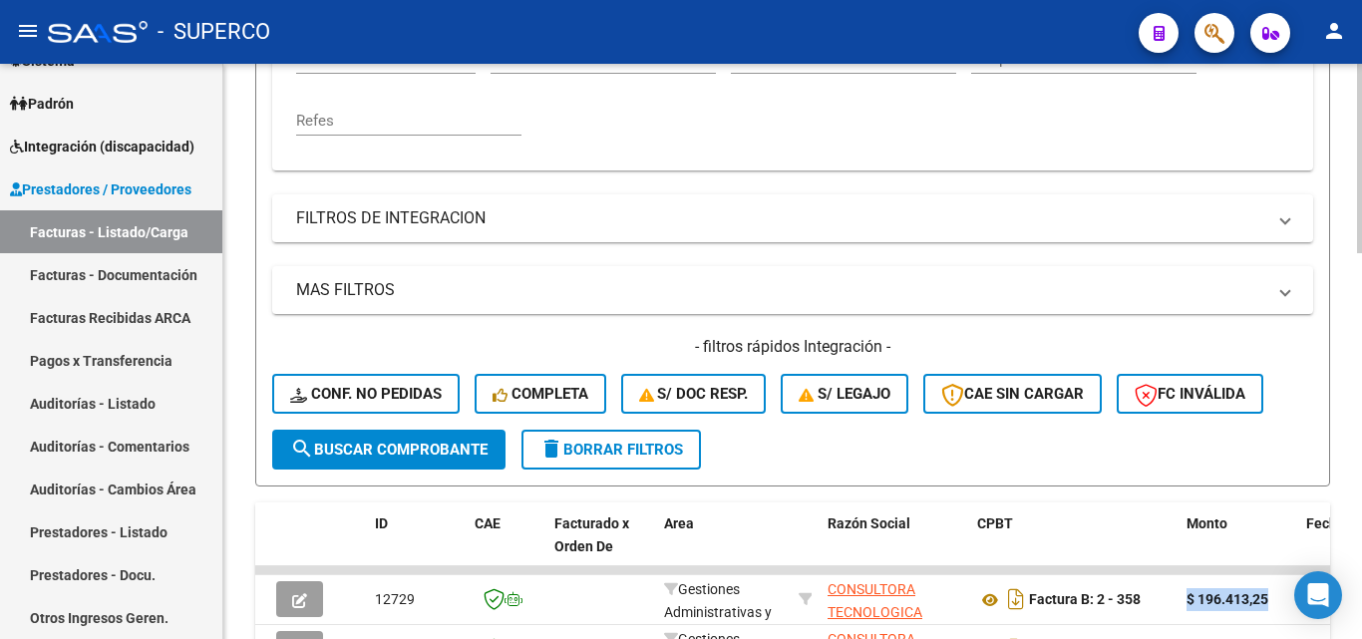
type input "peralta"
click at [361, 448] on span "search Buscar Comprobante" at bounding box center [388, 450] width 197 height 18
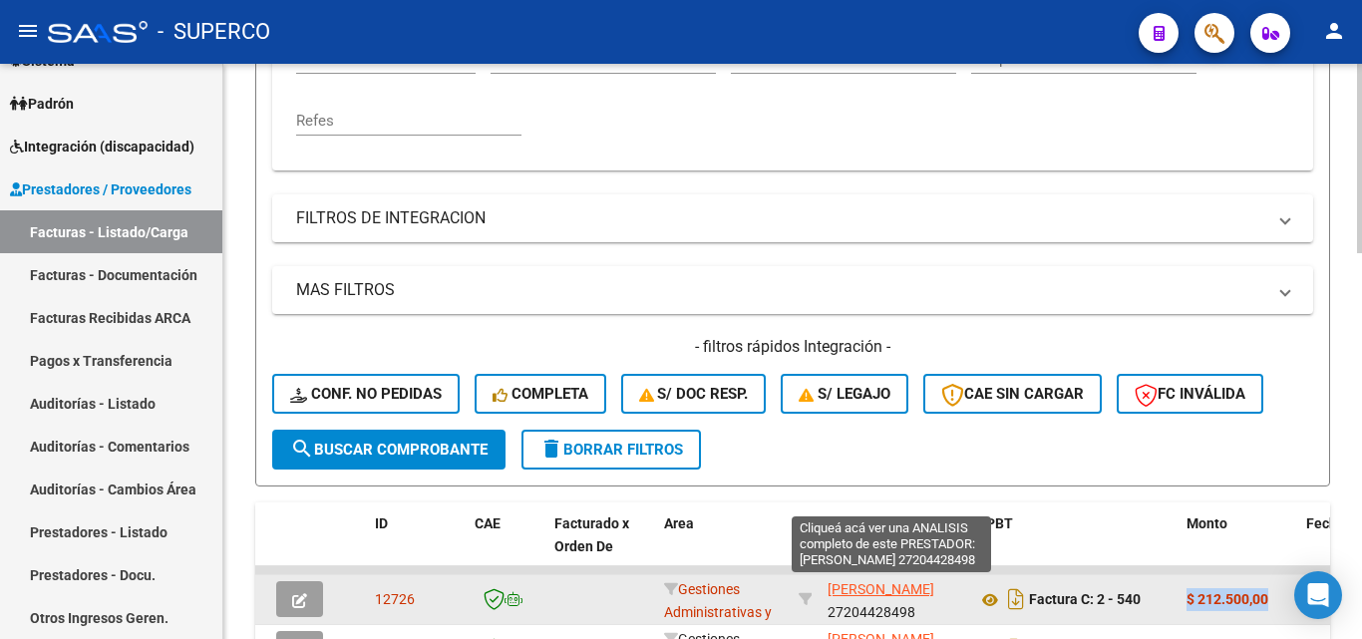
scroll to position [26, 0]
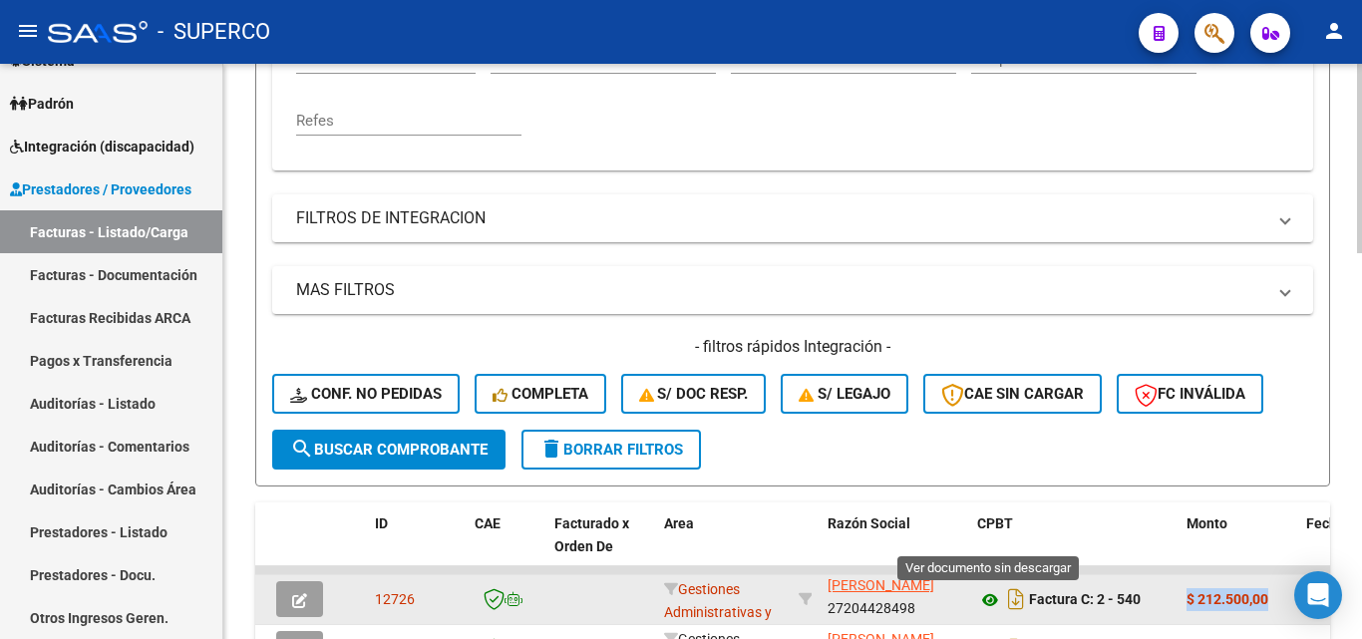
click at [993, 600] on icon at bounding box center [990, 600] width 26 height 24
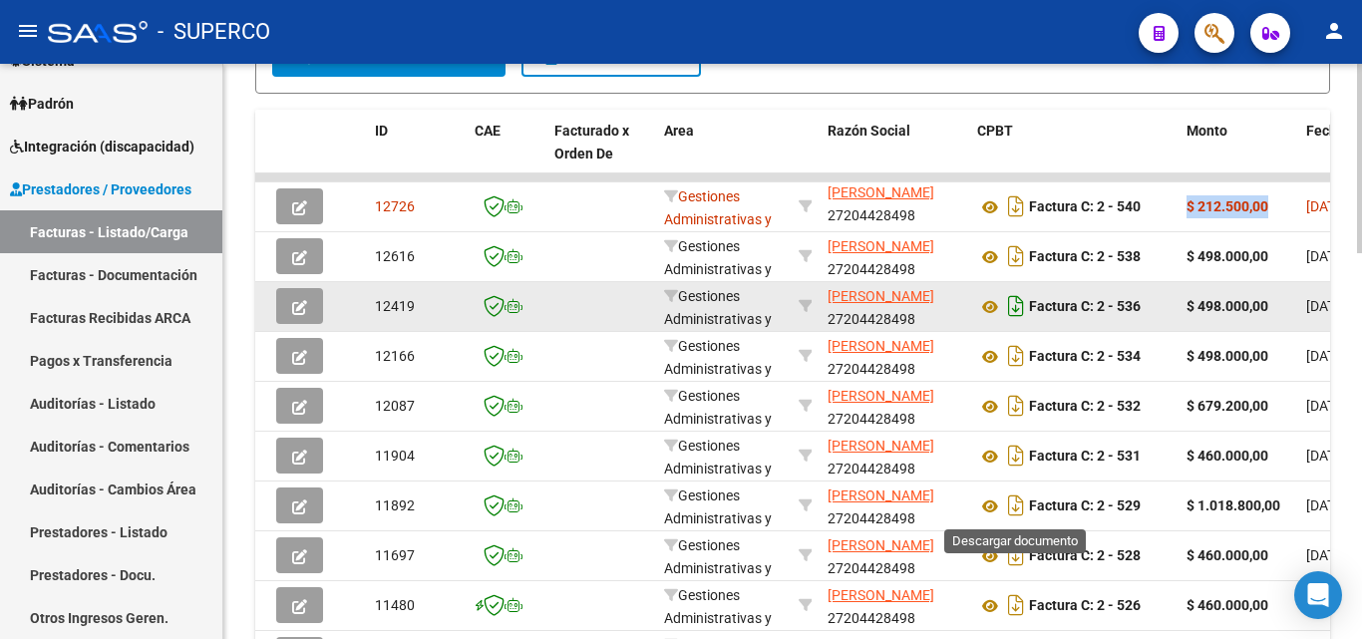
scroll to position [997, 0]
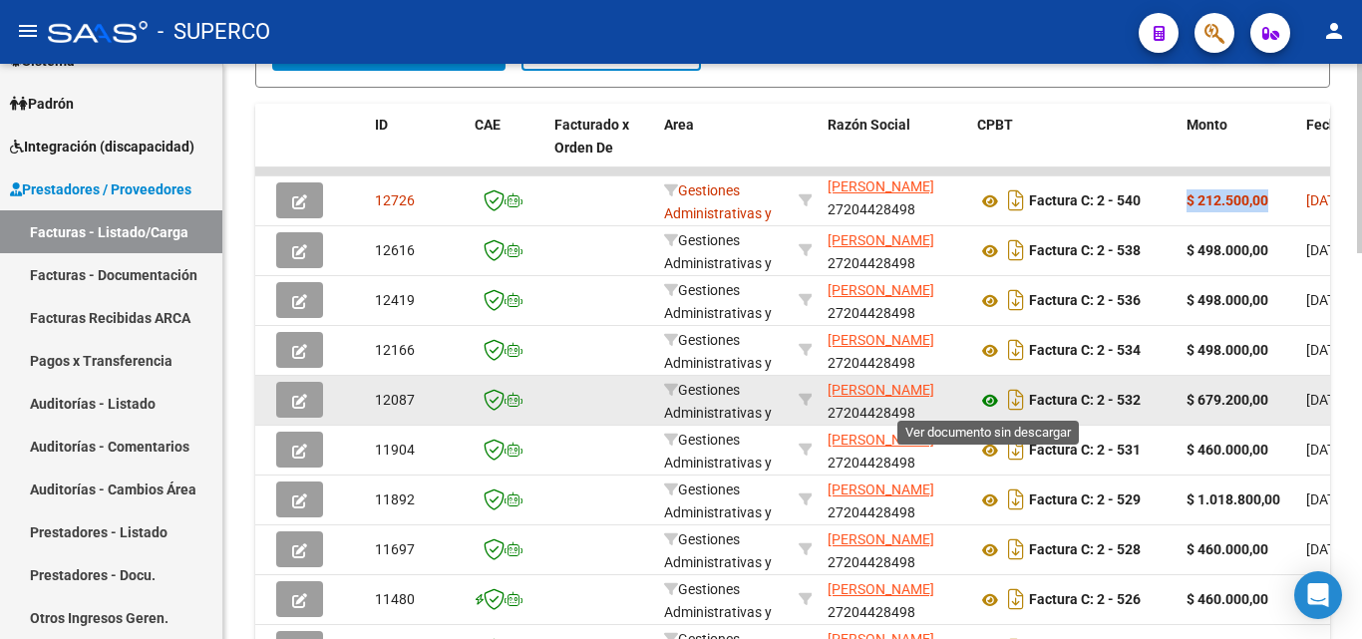
click at [989, 405] on icon at bounding box center [990, 401] width 26 height 24
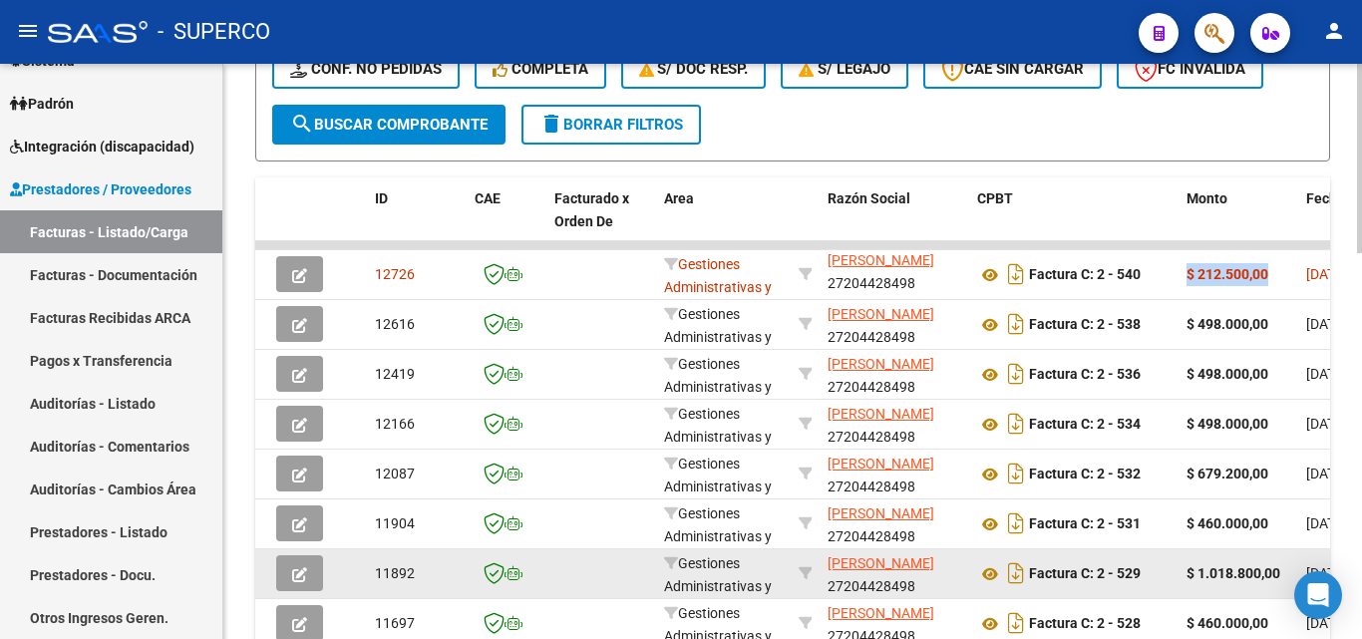
scroll to position [898, 0]
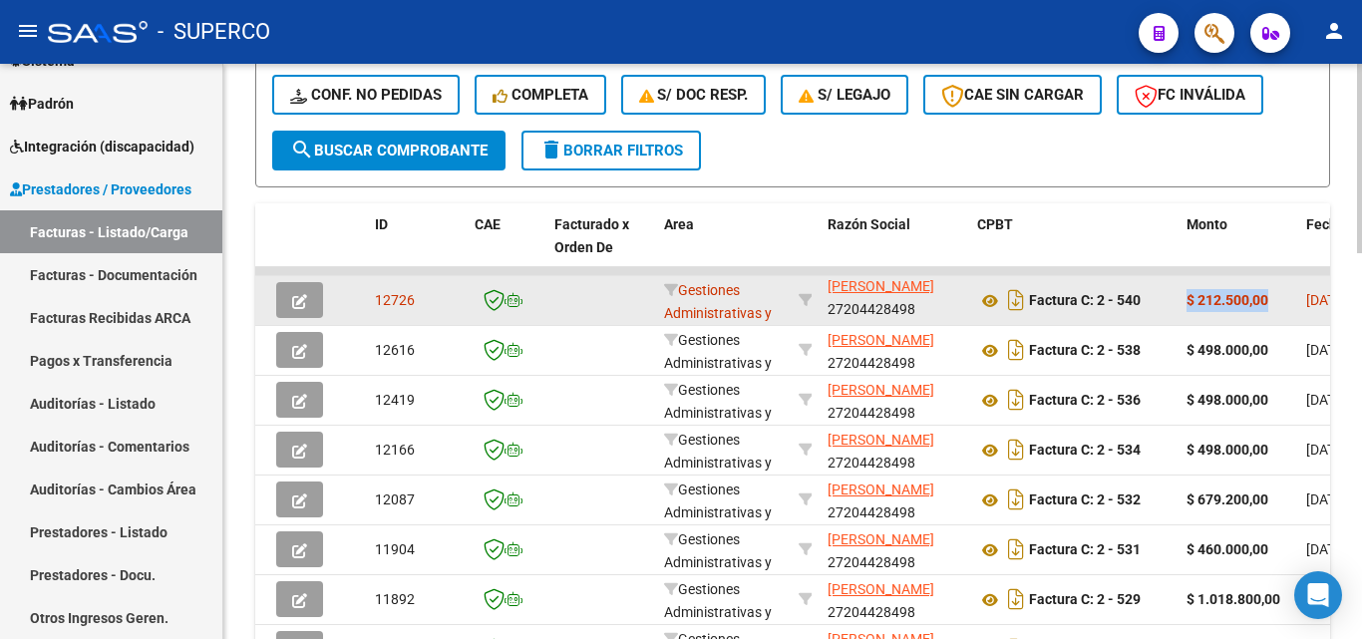
click at [300, 301] on icon "button" at bounding box center [299, 301] width 15 height 15
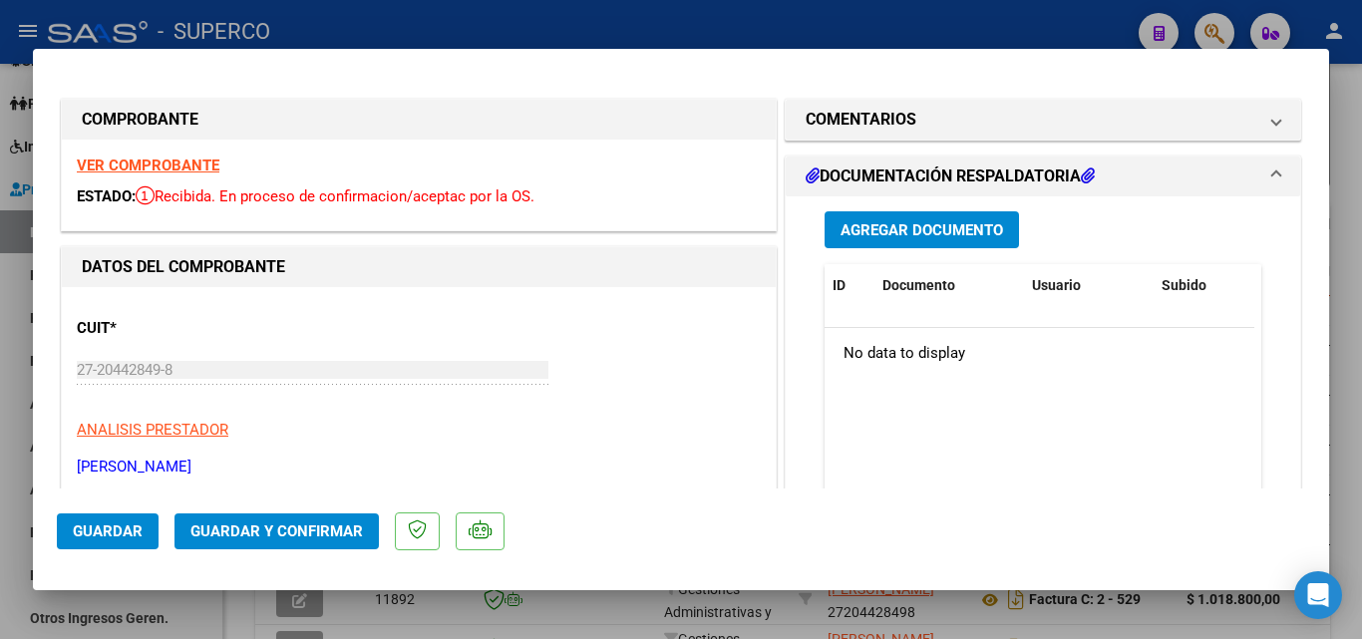
click at [250, 537] on span "Guardar y Confirmar" at bounding box center [277, 532] width 173 height 18
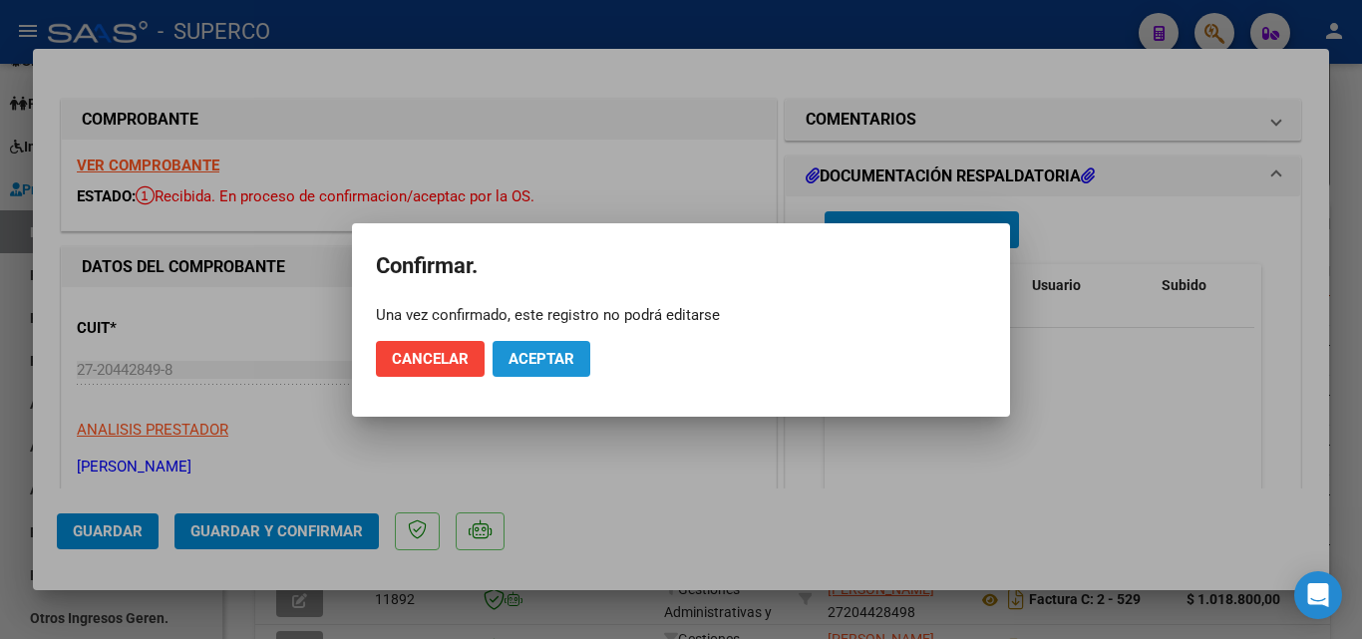
click at [537, 360] on span "Aceptar" at bounding box center [542, 359] width 66 height 18
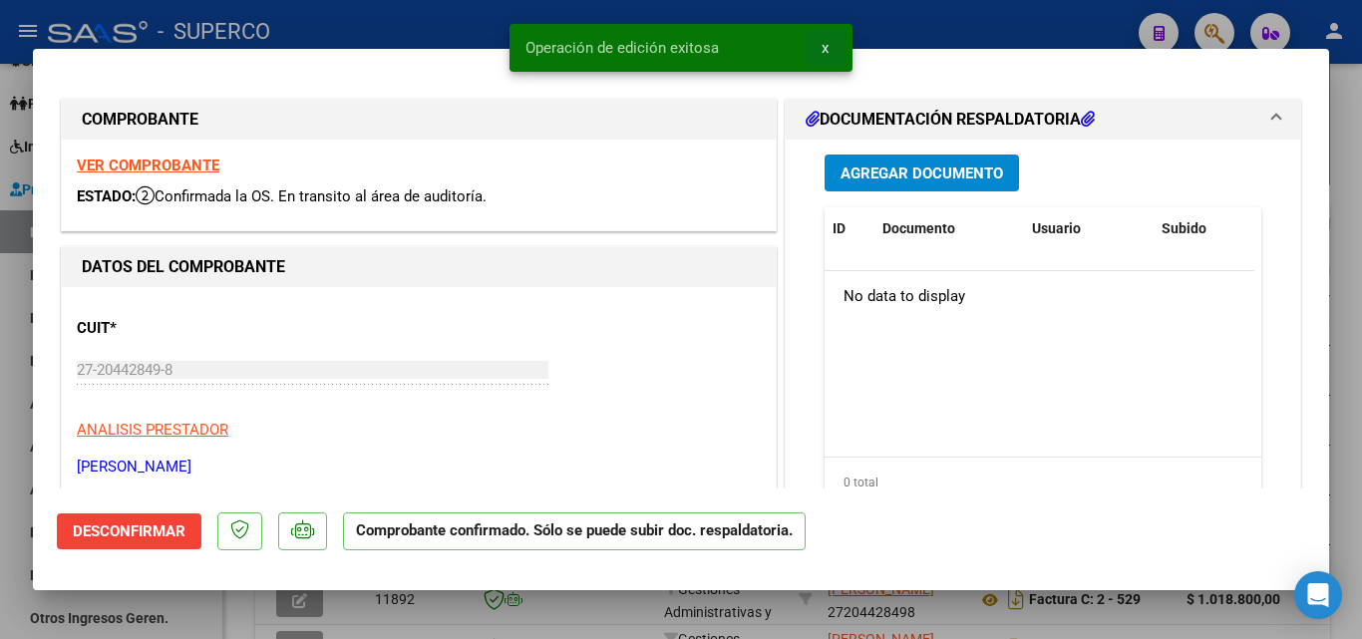
click at [823, 52] on span "x" at bounding box center [825, 48] width 7 height 18
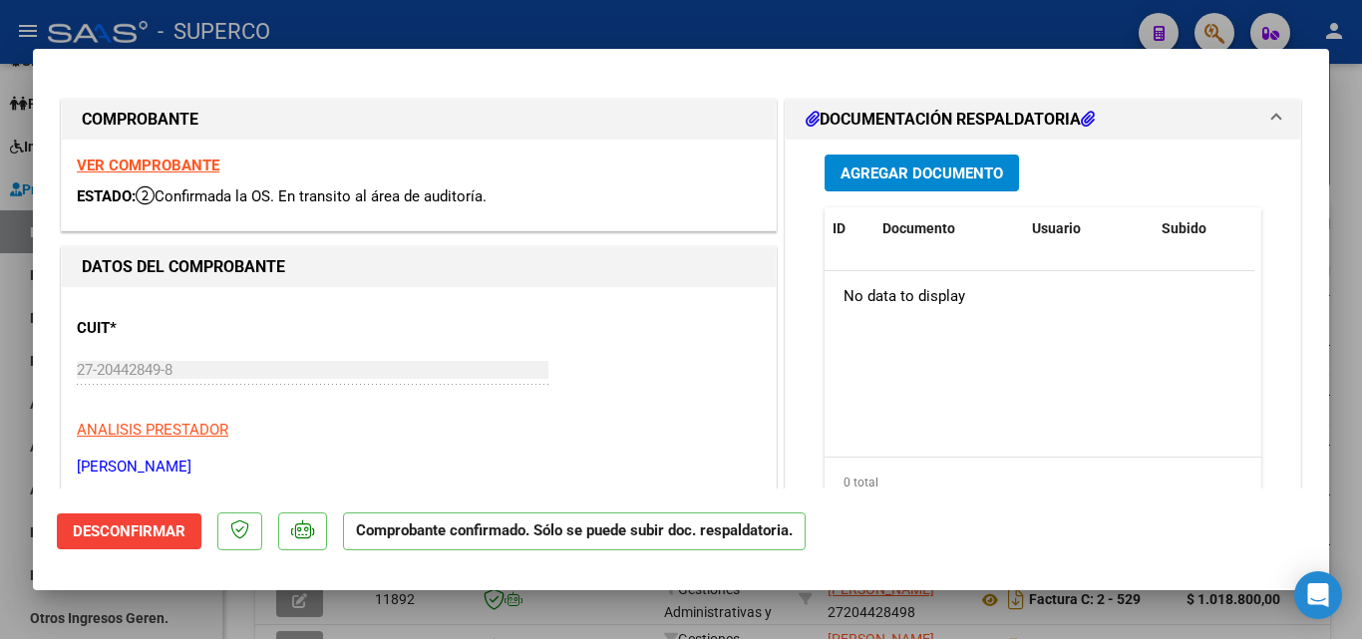
type input "$ 0,00"
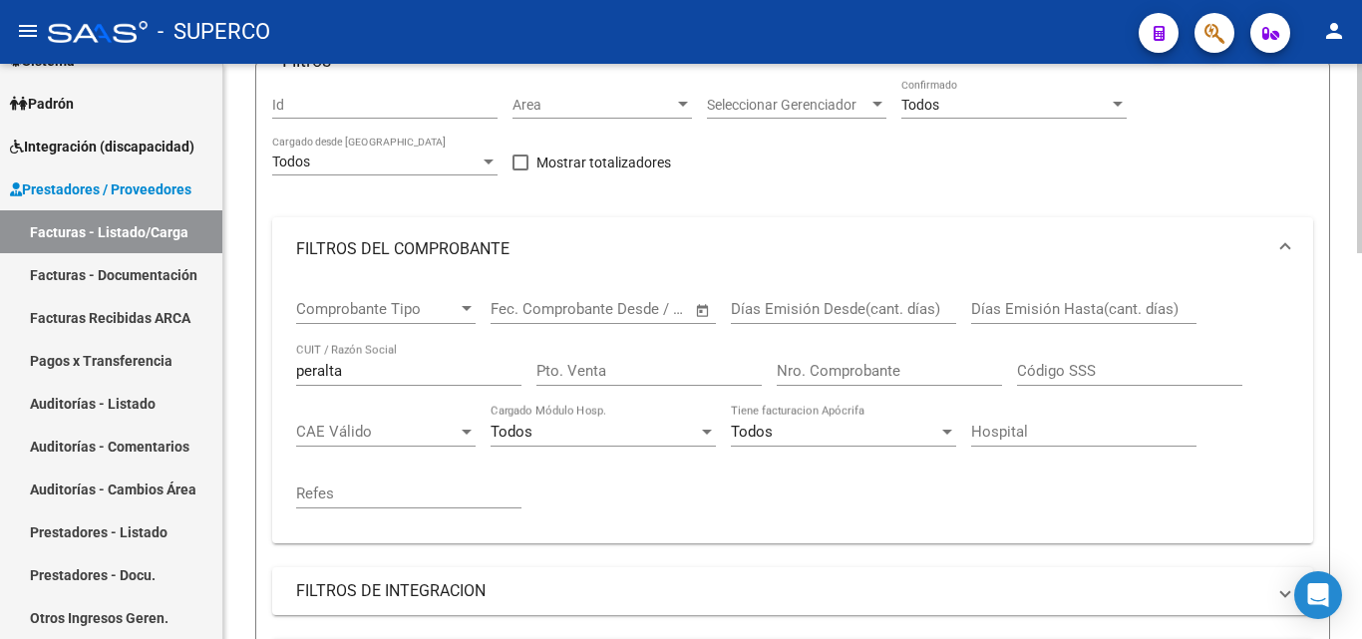
scroll to position [0, 0]
